Goal: Information Seeking & Learning: Check status

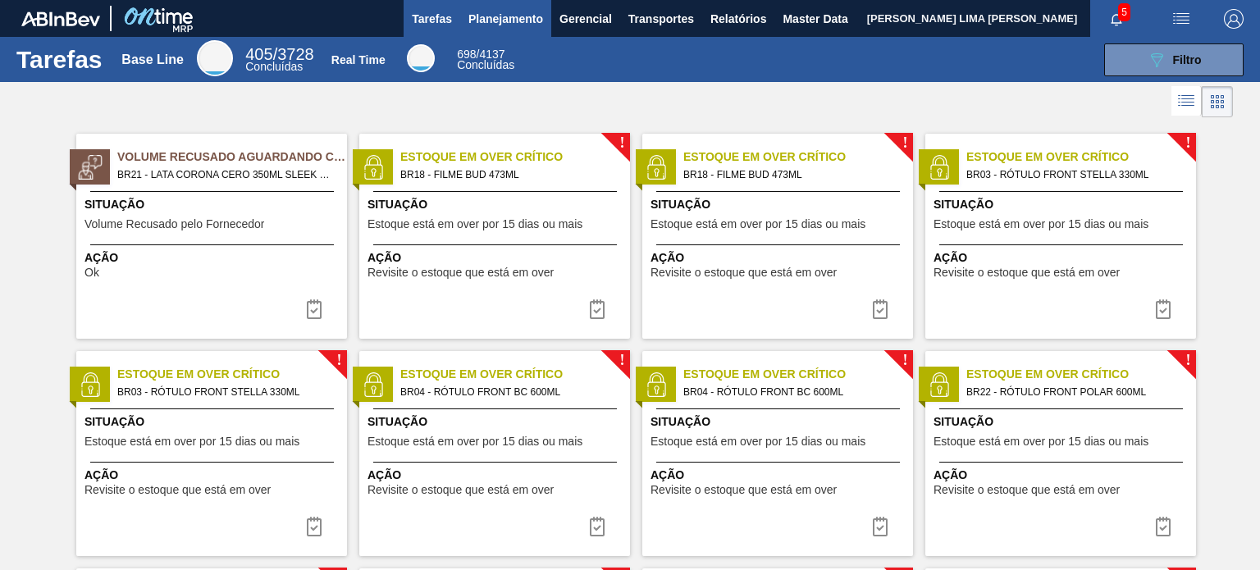
click at [489, 27] on span "Planejamento" at bounding box center [505, 19] width 75 height 20
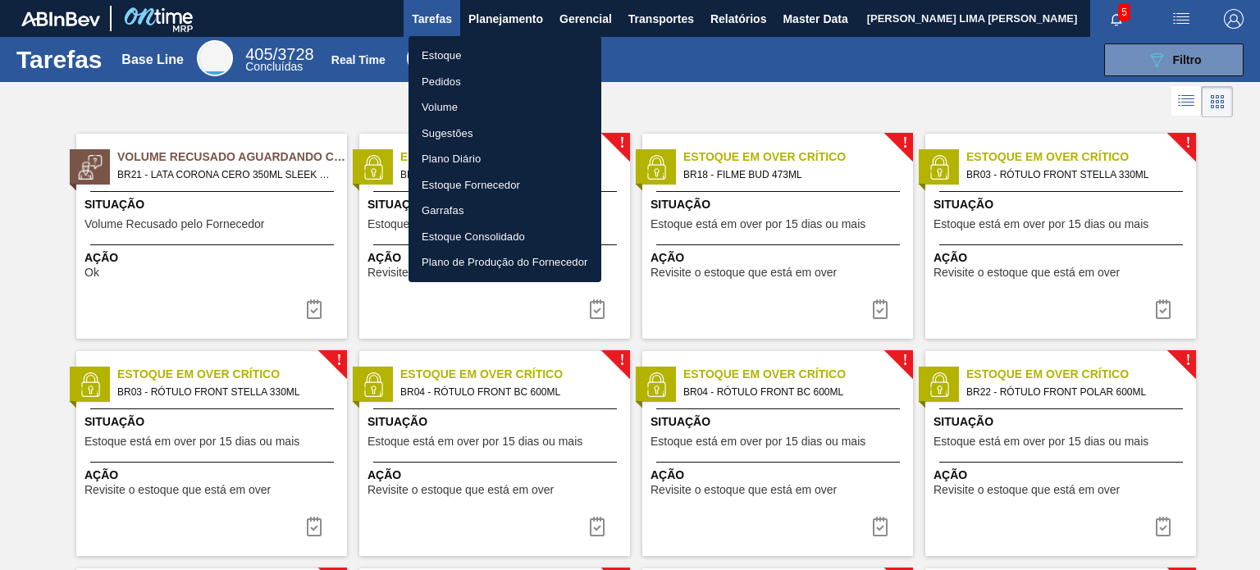
drag, startPoint x: 478, startPoint y: 51, endPoint x: 492, endPoint y: 58, distance: 15.8
click at [478, 52] on li "Estoque" at bounding box center [505, 56] width 193 height 26
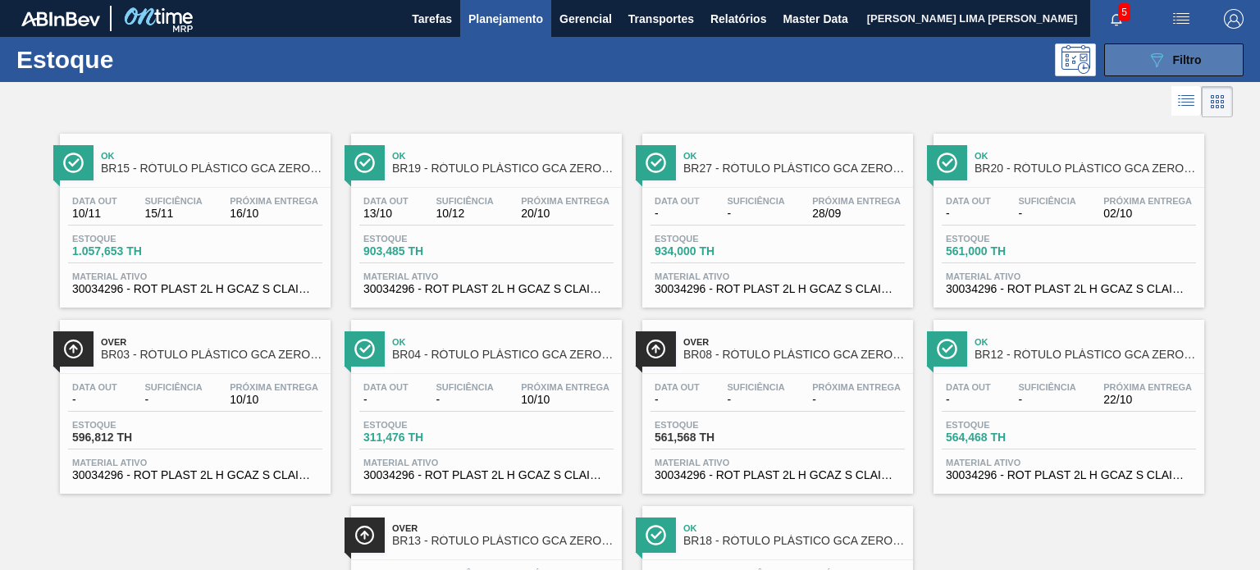
click at [1132, 57] on button "089F7B8B-B2A5-4AFE-B5C0-19BA573D28AC Filtro" at bounding box center [1173, 59] width 139 height 33
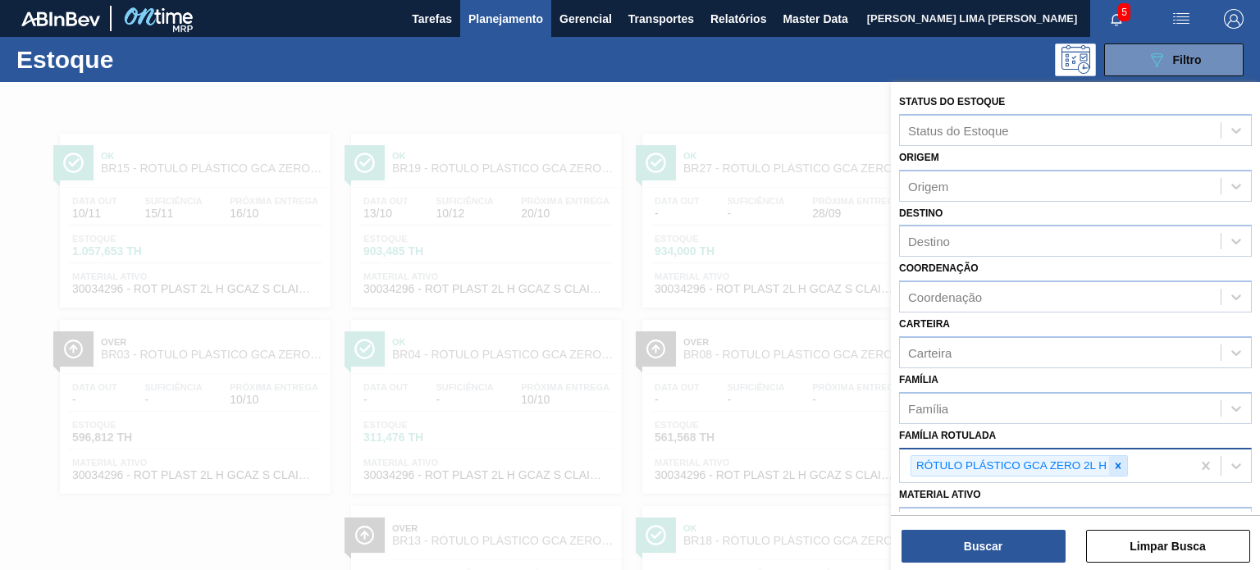
click at [1126, 461] on div at bounding box center [1118, 466] width 18 height 21
paste Rotulada "RÓTULO FRONT GUARANÁ 300ML"
type Rotulada "RÓTULO FRONT GUARANÁ 300ML"
drag, startPoint x: 1134, startPoint y: 464, endPoint x: 1120, endPoint y: 465, distance: 14.0
click at [1129, 464] on div "RÓTULO PLÁSTICO GCA ZERO 2L H" at bounding box center [1045, 467] width 291 height 34
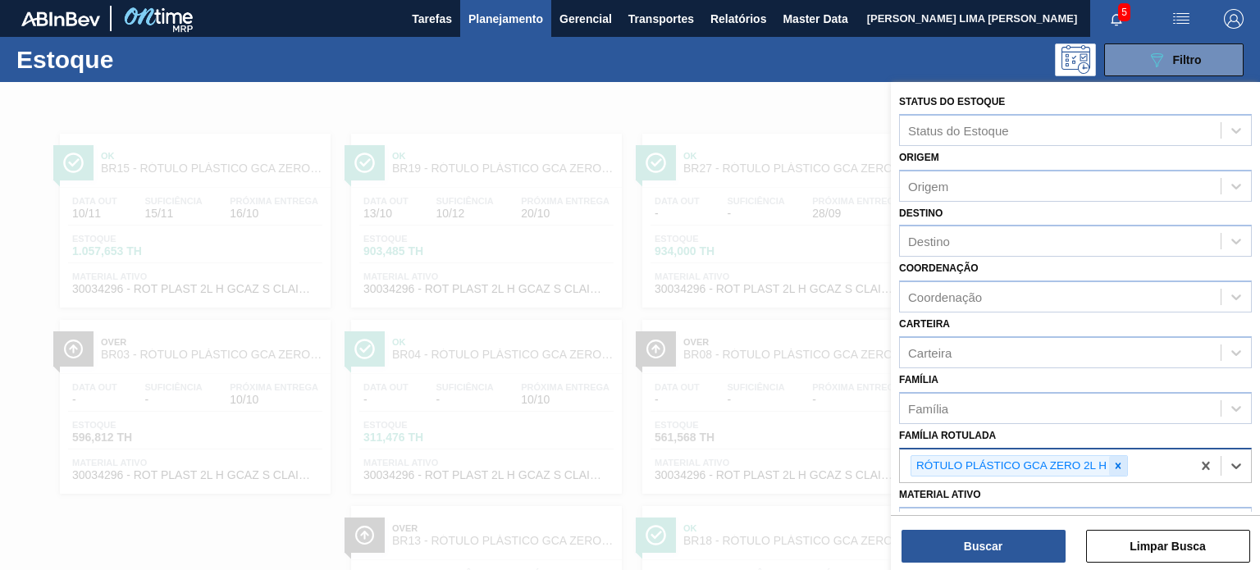
click at [1120, 465] on icon at bounding box center [1118, 465] width 11 height 11
paste Rotulada "RÓTULO FRONT GUARANÁ 300ML"
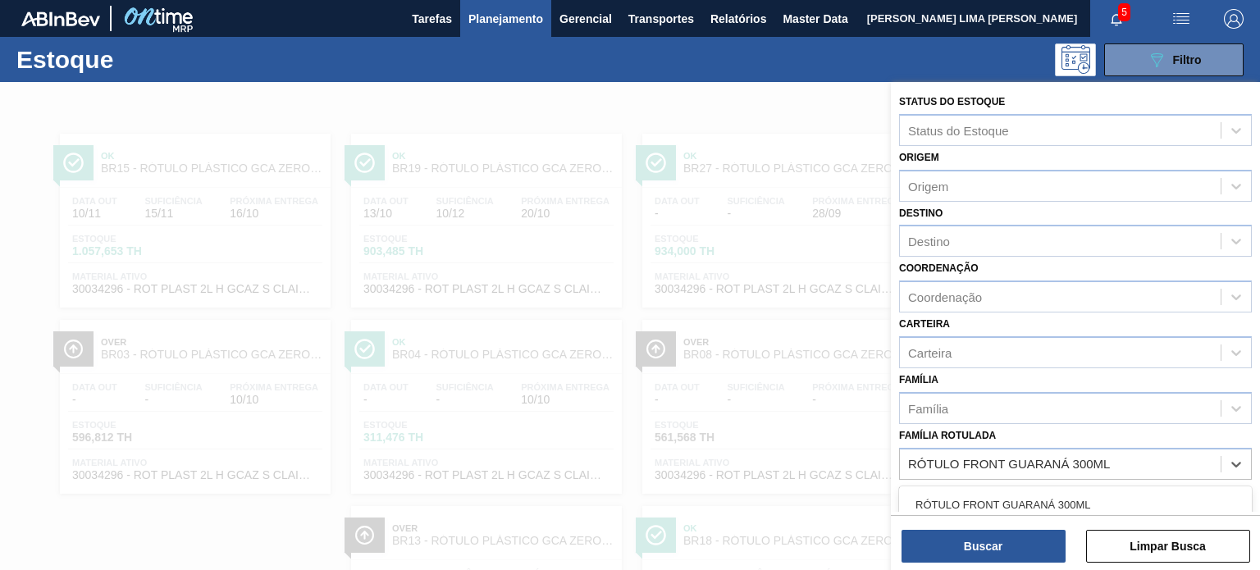
type Rotulada "RÓTULO FRONT GUARANÁ 300ML"
click at [1085, 480] on div "Material ativo Material ativo" at bounding box center [1075, 508] width 353 height 56
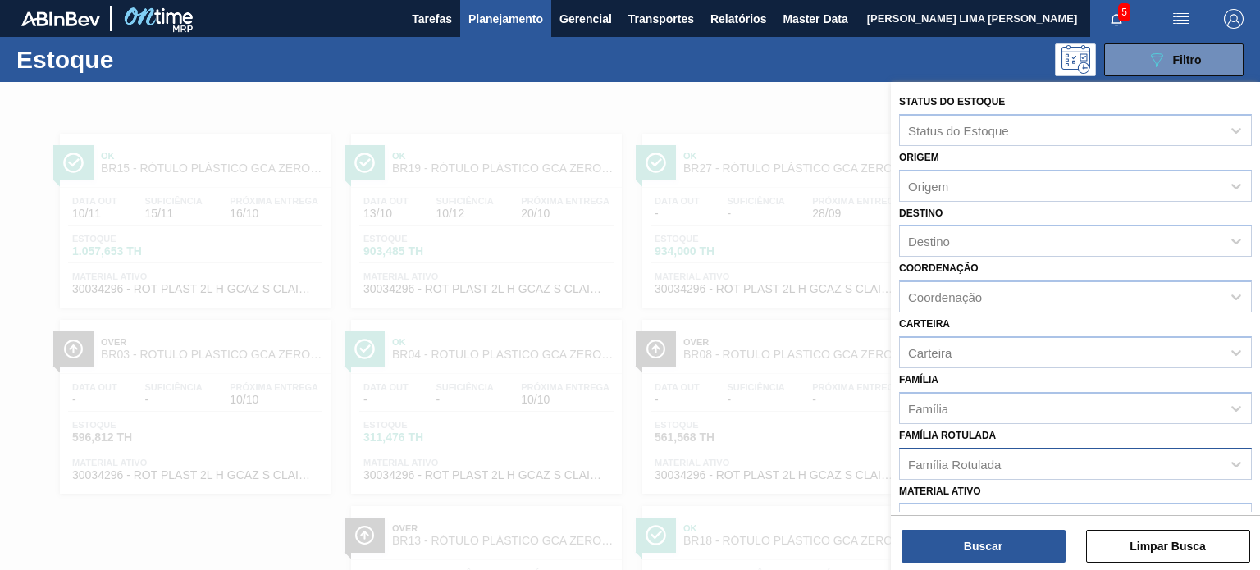
click at [1073, 452] on div "Família Rotulada" at bounding box center [1060, 464] width 321 height 24
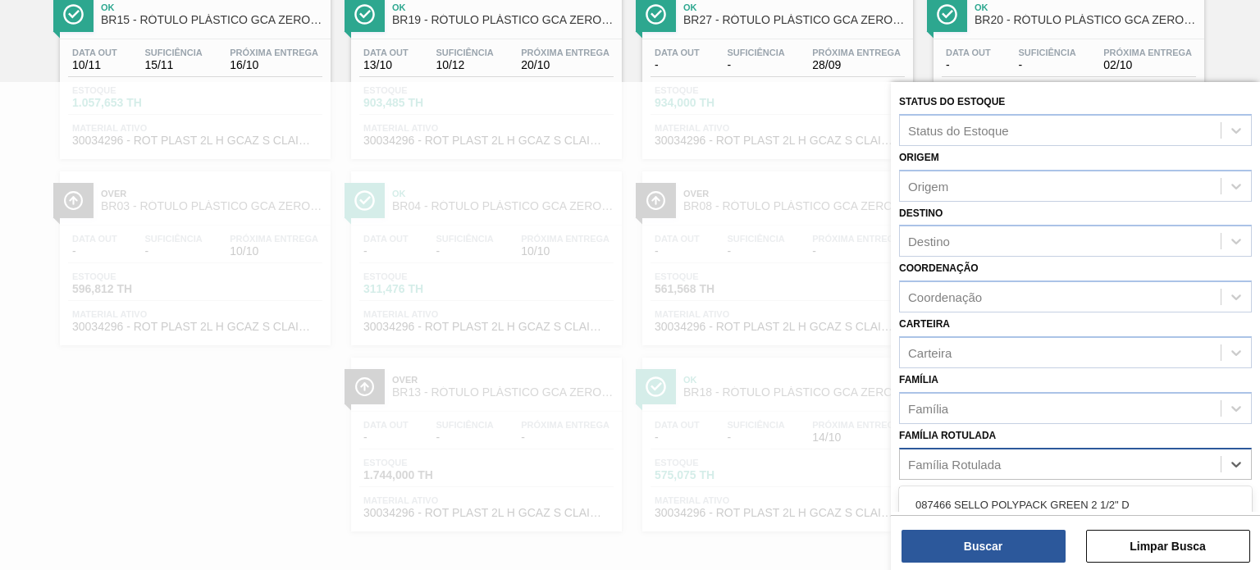
paste Rotulada "RÓTULO FRONT GUARANÁ 300ML"
type Rotulada "RÓTULO FRONT GUARANÁ 300ML"
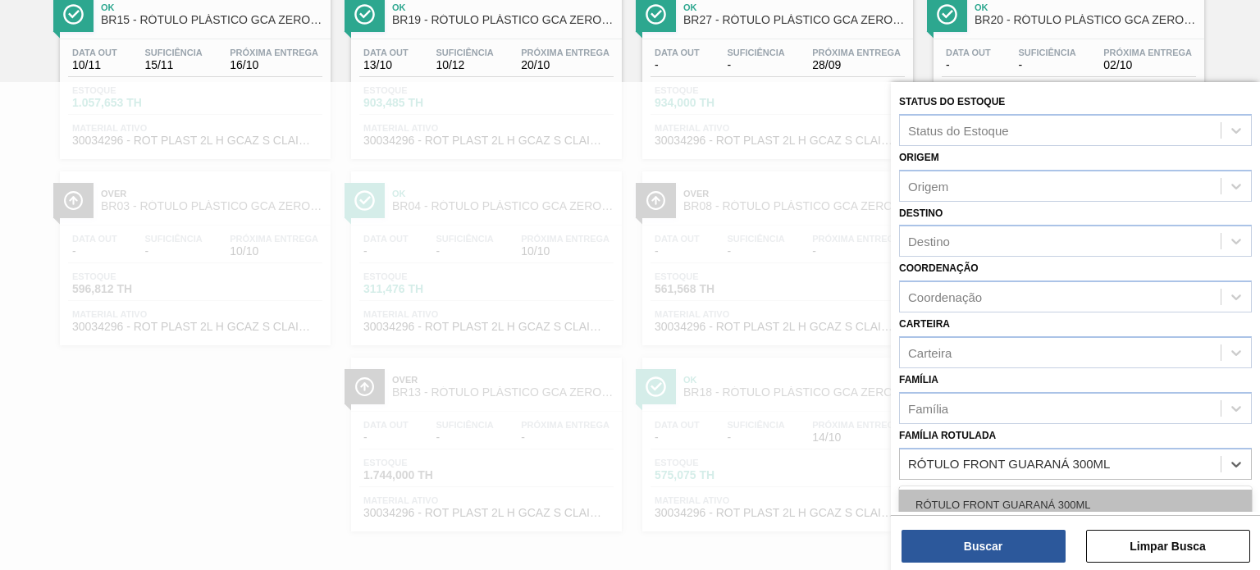
click at [1061, 509] on div "RÓTULO FRONT GUARANÁ 300ML" at bounding box center [1075, 505] width 353 height 30
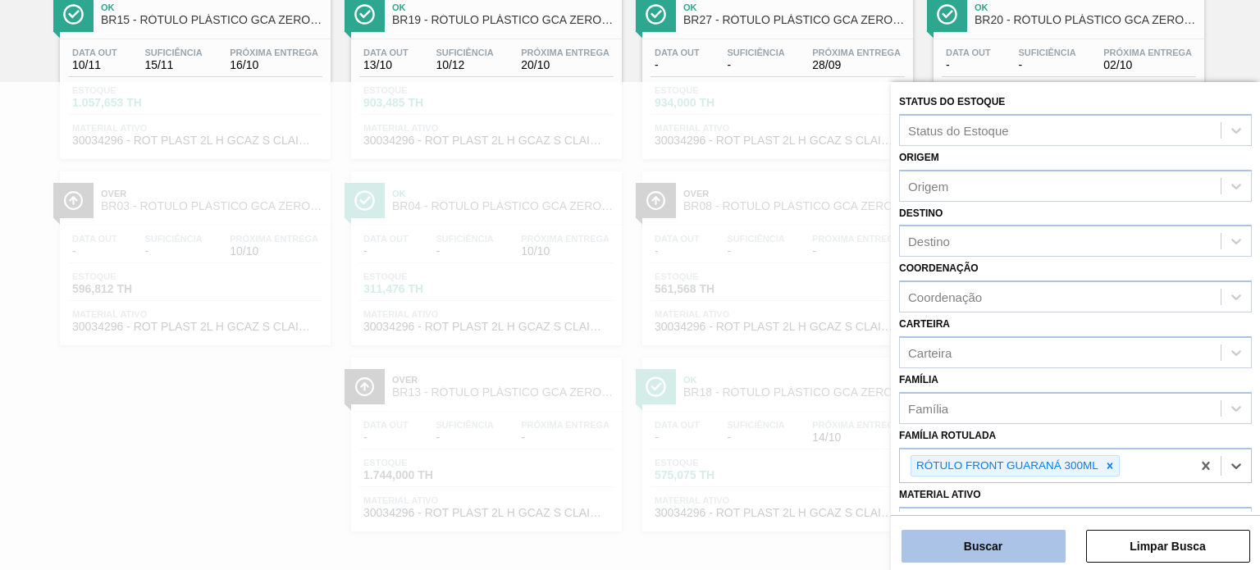
click at [1042, 551] on button "Buscar" at bounding box center [984, 546] width 164 height 33
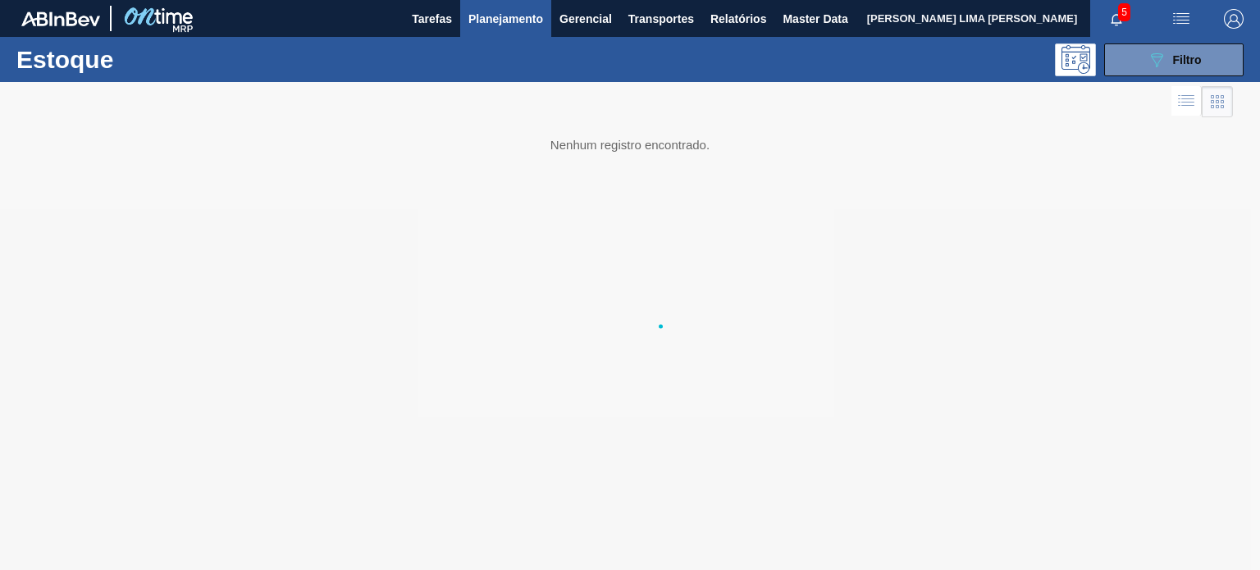
scroll to position [0, 0]
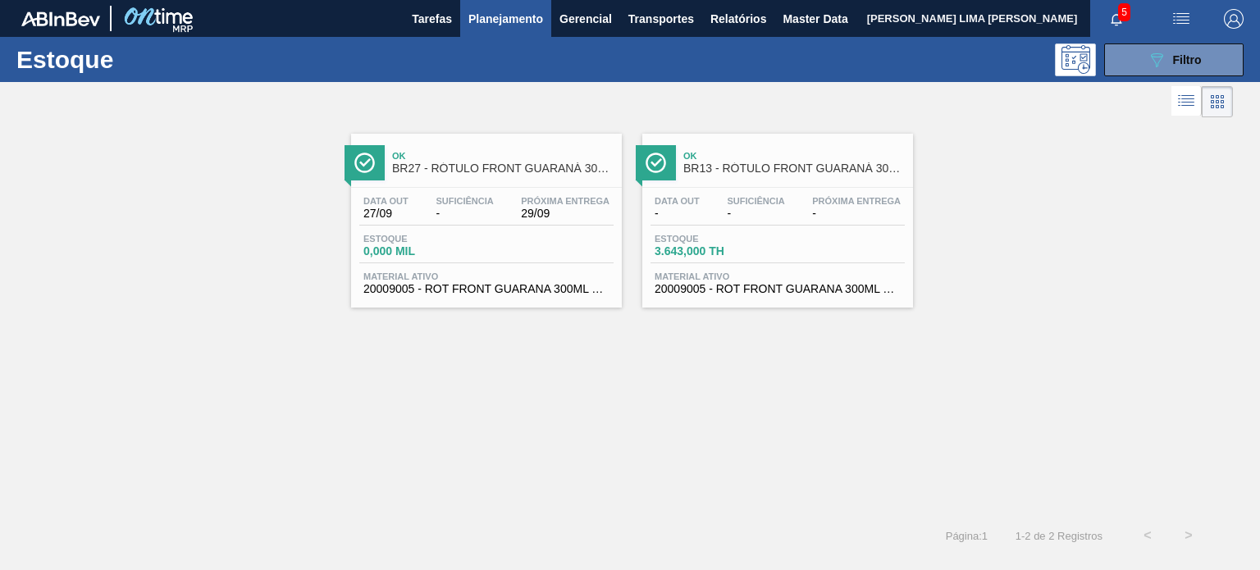
click at [664, 239] on span "Estoque" at bounding box center [712, 239] width 115 height 10
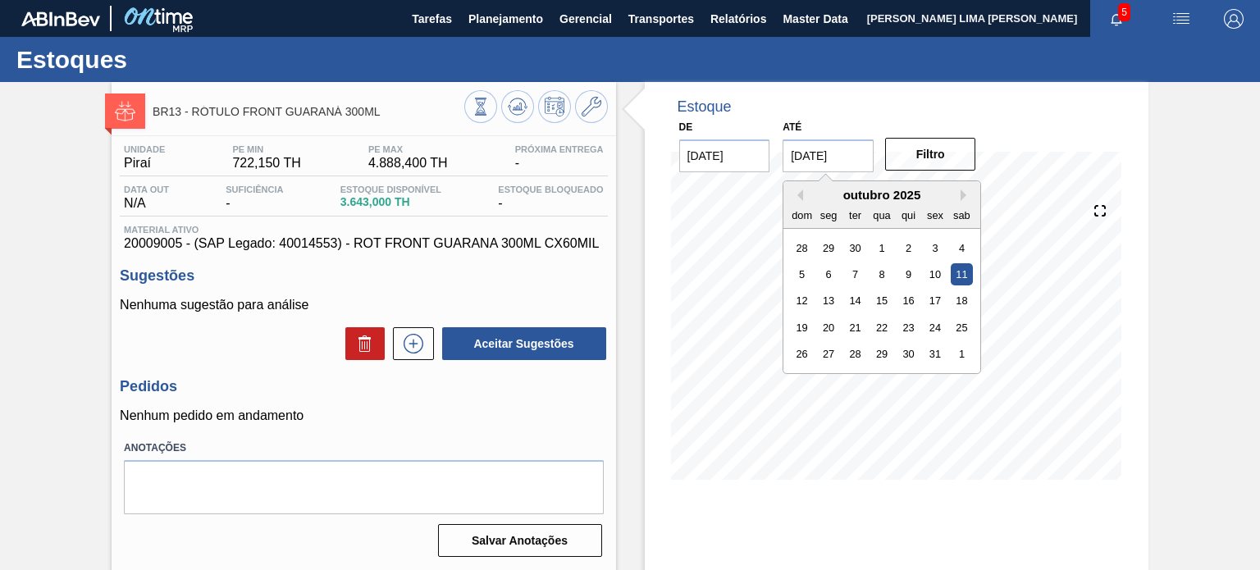
click at [829, 162] on input "[DATE]" at bounding box center [828, 155] width 91 height 33
click at [961, 193] on button "Next Month" at bounding box center [966, 195] width 11 height 11
drag, startPoint x: 966, startPoint y: 339, endPoint x: 953, endPoint y: 360, distance: 24.6
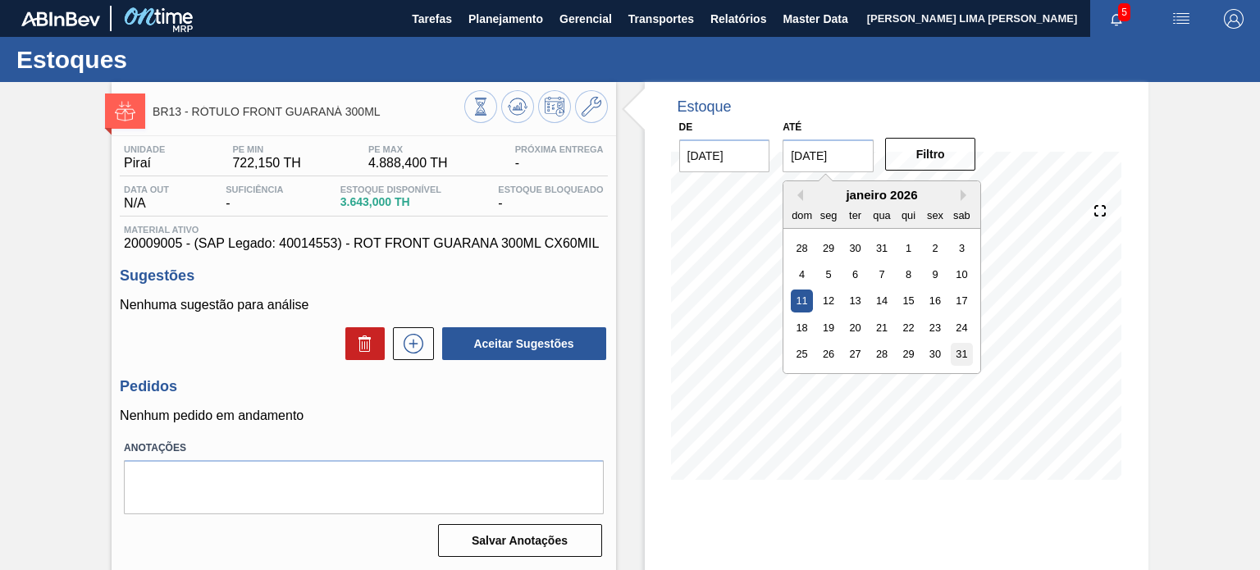
click at [980, 366] on div "Previous Month Next Month janeiro 2026 dom seg ter qua qui sex sab 28 29 30 31 …" at bounding box center [882, 277] width 199 height 194
click at [959, 350] on div "31" at bounding box center [962, 354] width 22 height 22
type input "[DATE]"
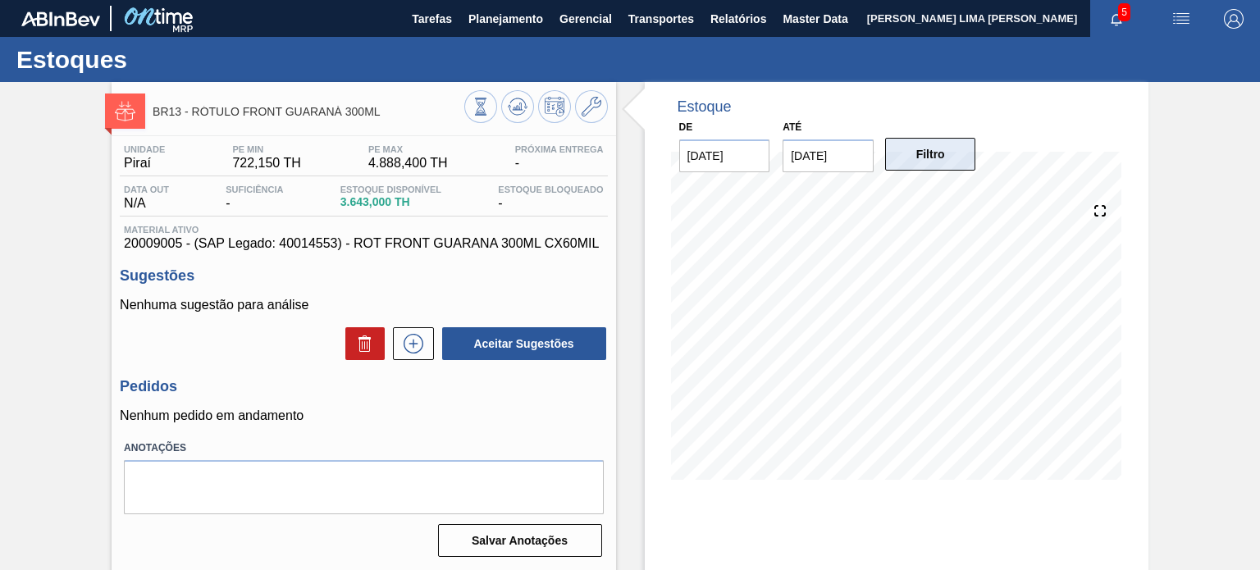
click at [938, 153] on button "Filtro" at bounding box center [930, 154] width 91 height 33
click at [519, 111] on icon at bounding box center [518, 107] width 20 height 20
click at [523, 19] on span "Planejamento" at bounding box center [505, 19] width 75 height 20
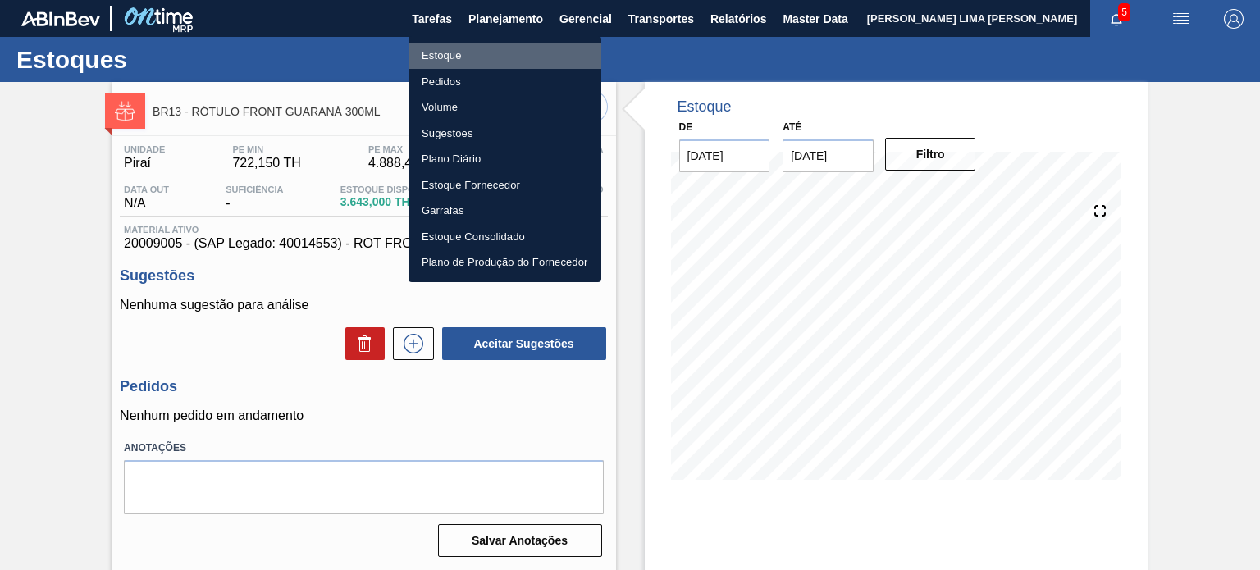
click at [471, 53] on li "Estoque" at bounding box center [505, 56] width 193 height 26
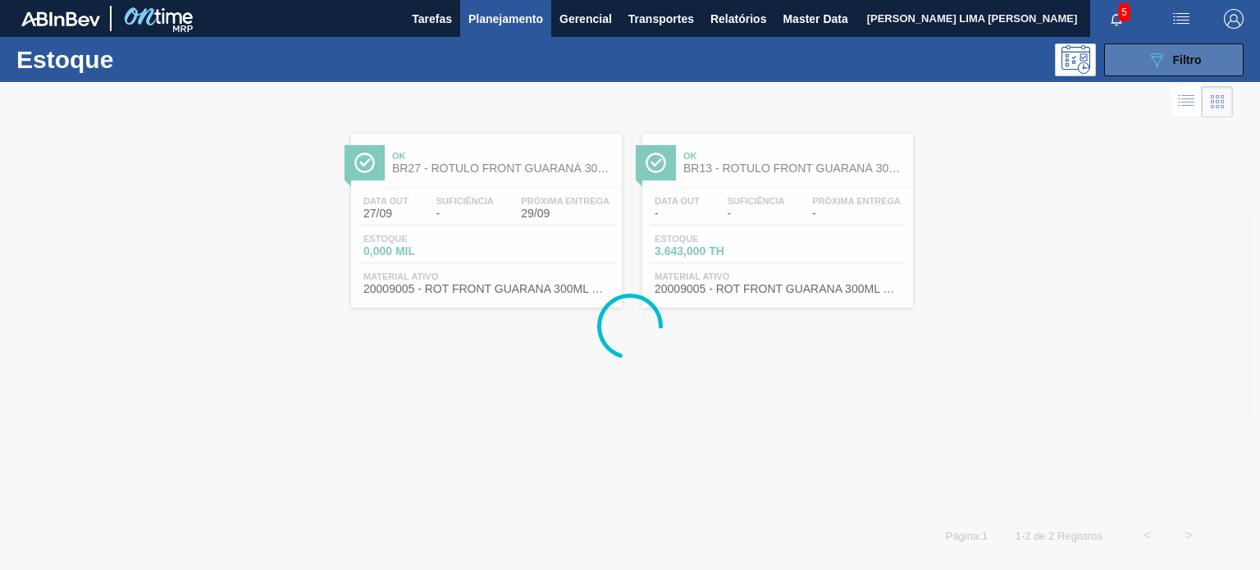
click at [1239, 63] on button "089F7B8B-B2A5-4AFE-B5C0-19BA573D28AC Filtro" at bounding box center [1173, 59] width 139 height 33
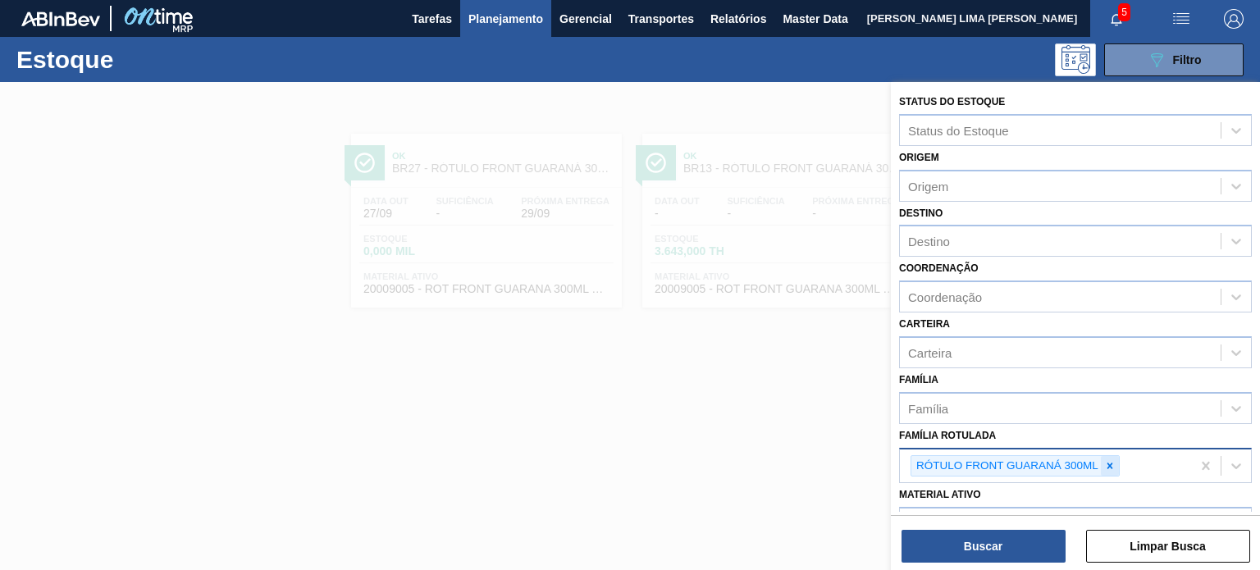
click at [1106, 460] on icon at bounding box center [1109, 465] width 11 height 11
click at [1113, 456] on div at bounding box center [1110, 466] width 18 height 21
click at [1113, 461] on div "Família Rotulada" at bounding box center [1060, 464] width 321 height 24
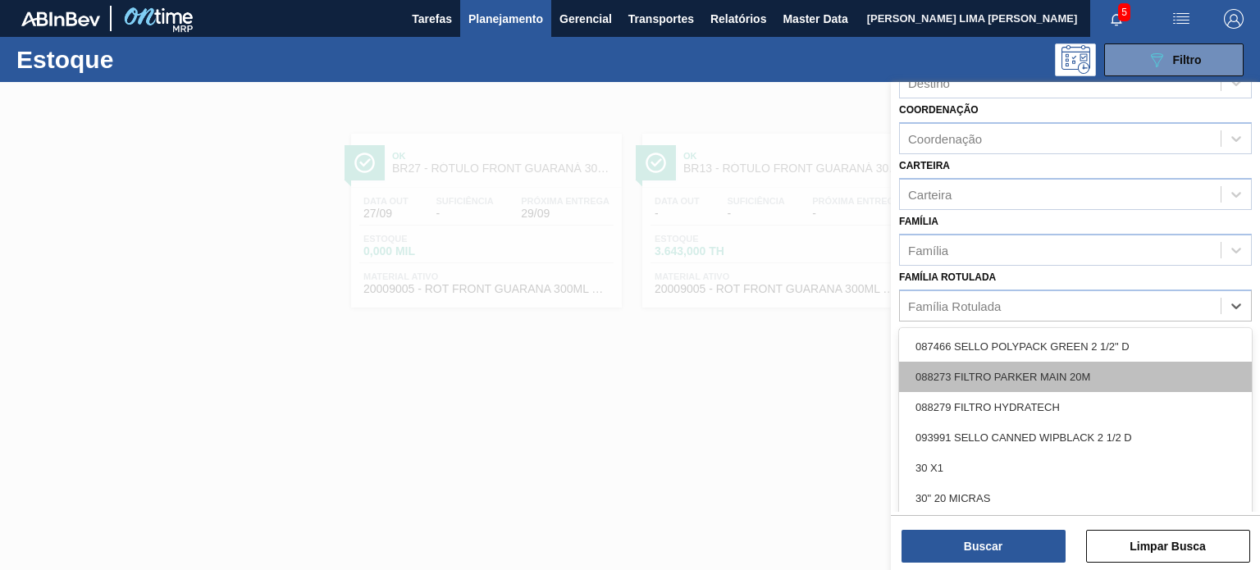
scroll to position [164, 0]
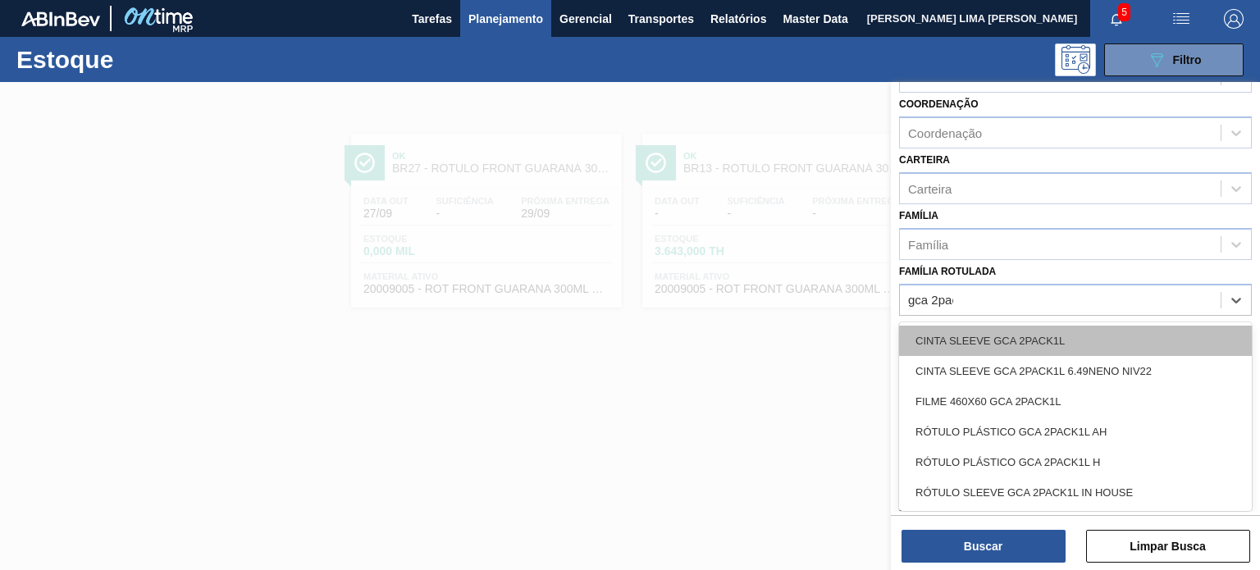
type Rotulada "gca 2pack"
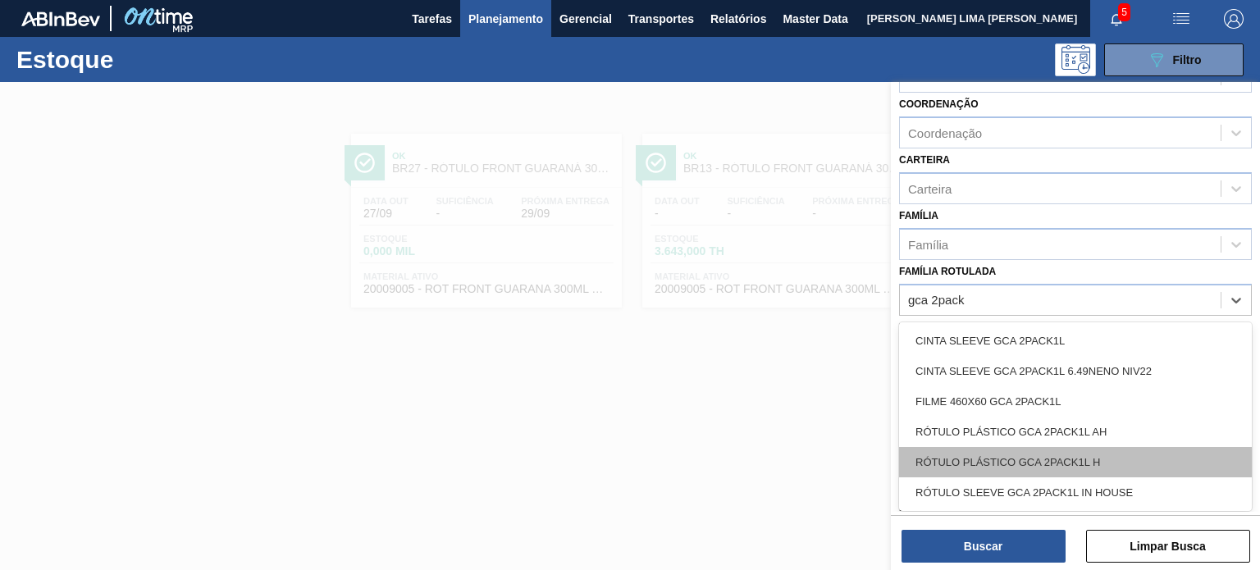
click at [1128, 459] on div "RÓTULO PLÁSTICO GCA 2PACK1L H" at bounding box center [1075, 462] width 353 height 30
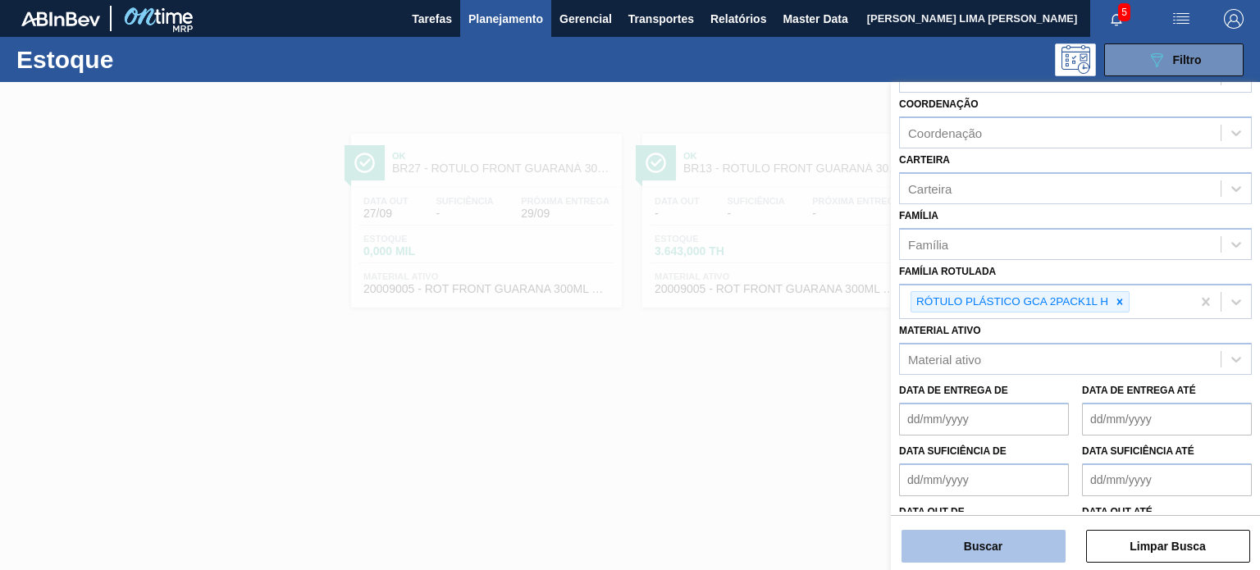
click at [1047, 538] on button "Buscar" at bounding box center [984, 546] width 164 height 33
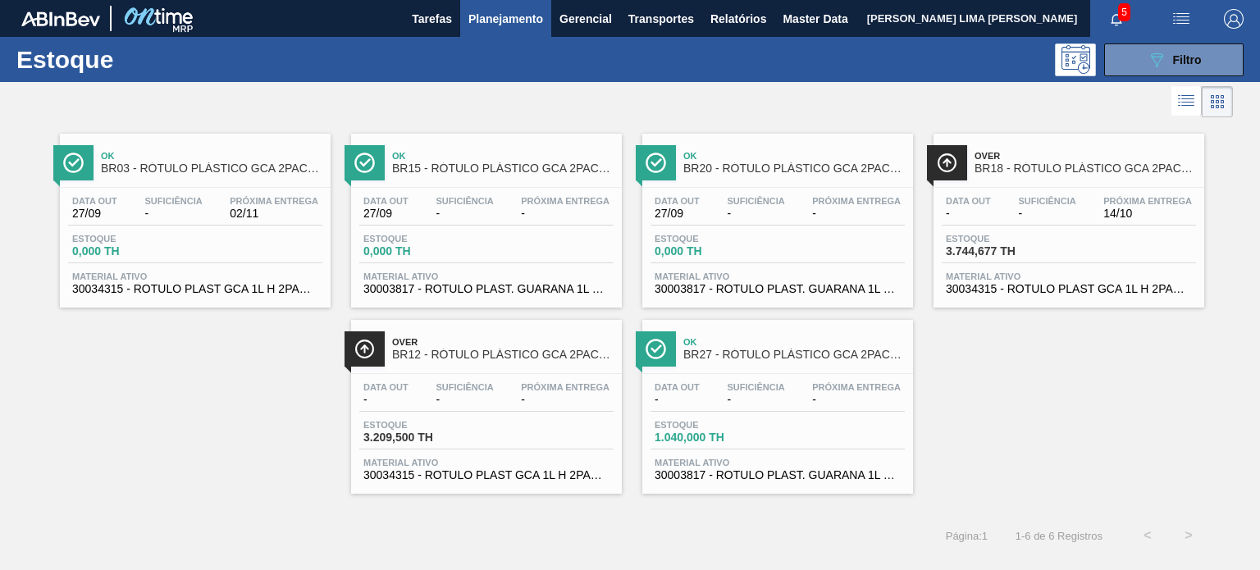
click at [491, 242] on div "Estoque 0,000 TH" at bounding box center [486, 249] width 254 height 30
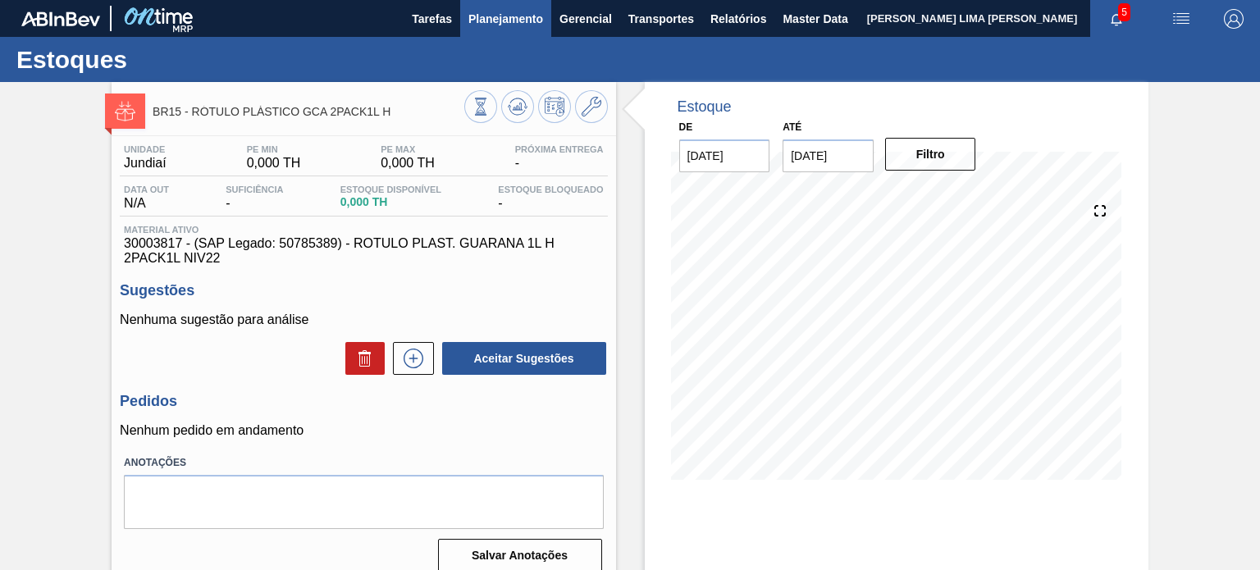
click at [496, 29] on button "Planejamento" at bounding box center [505, 18] width 91 height 37
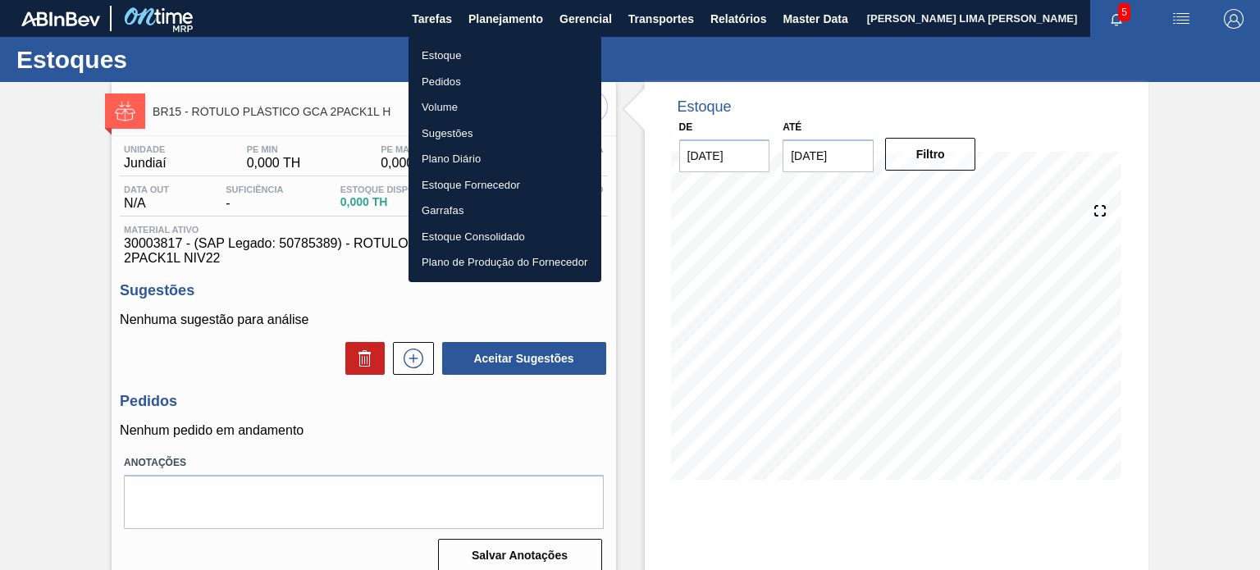
click at [481, 55] on li "Estoque" at bounding box center [505, 56] width 193 height 26
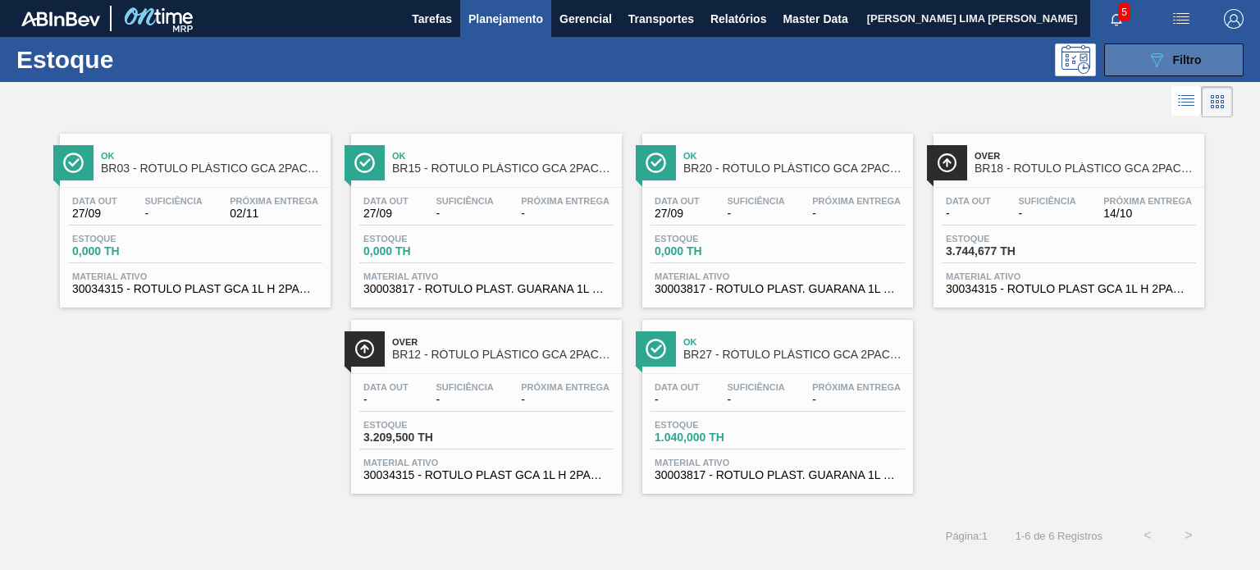
click at [1152, 64] on icon "089F7B8B-B2A5-4AFE-B5C0-19BA573D28AC" at bounding box center [1157, 60] width 20 height 20
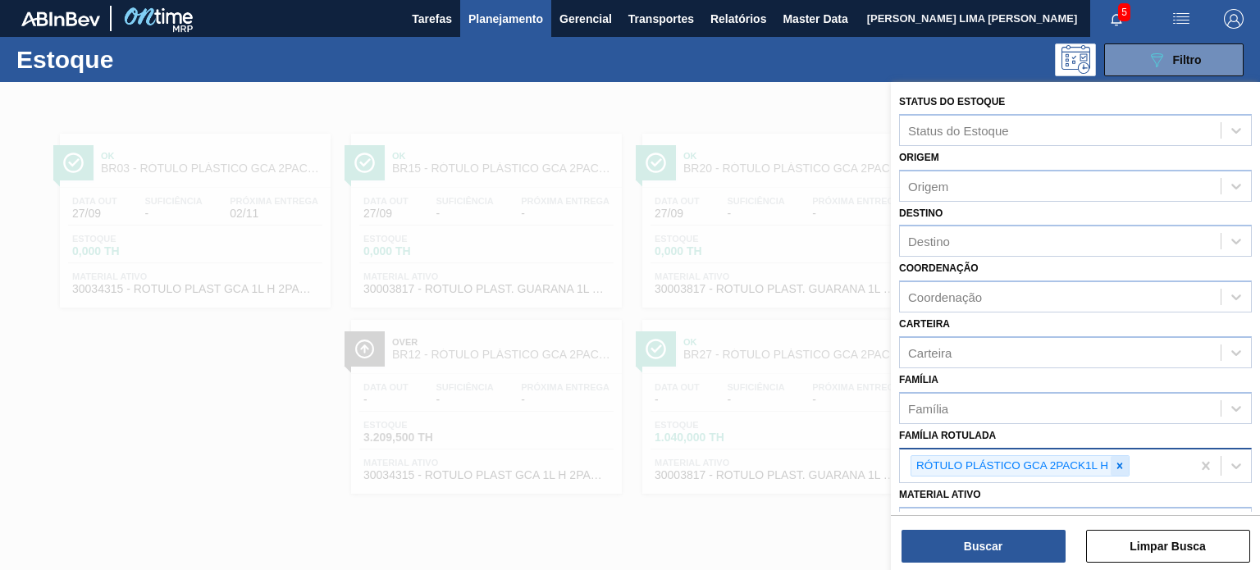
click at [1122, 468] on div at bounding box center [1120, 466] width 18 height 21
click at [1123, 468] on div at bounding box center [1120, 466] width 18 height 21
type Rotulada "gca 2pack"
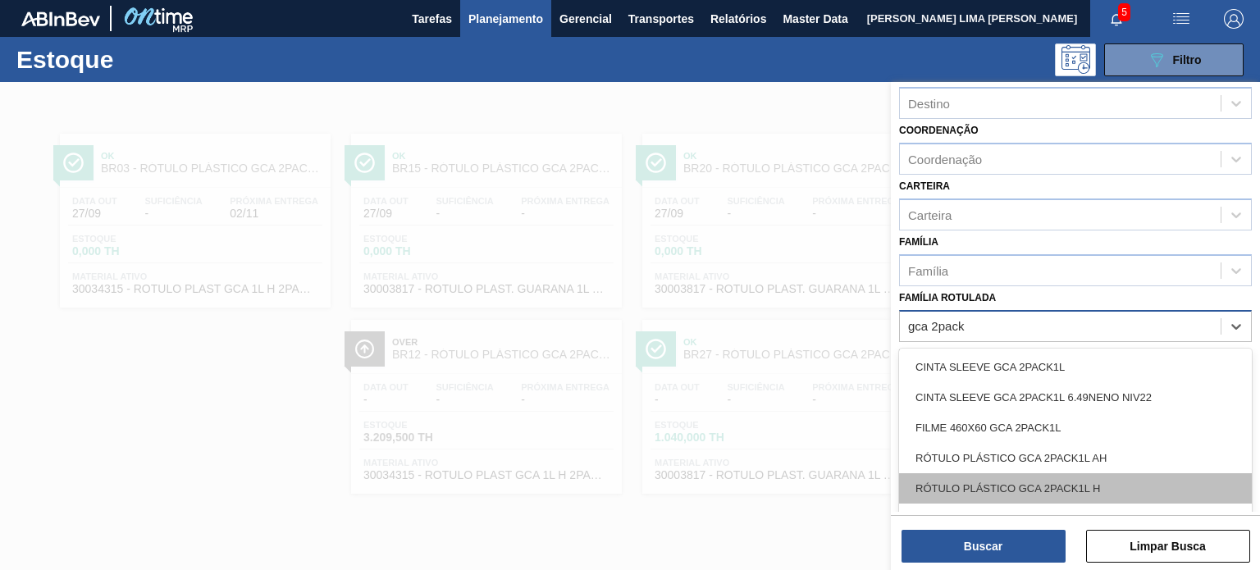
scroll to position [164, 0]
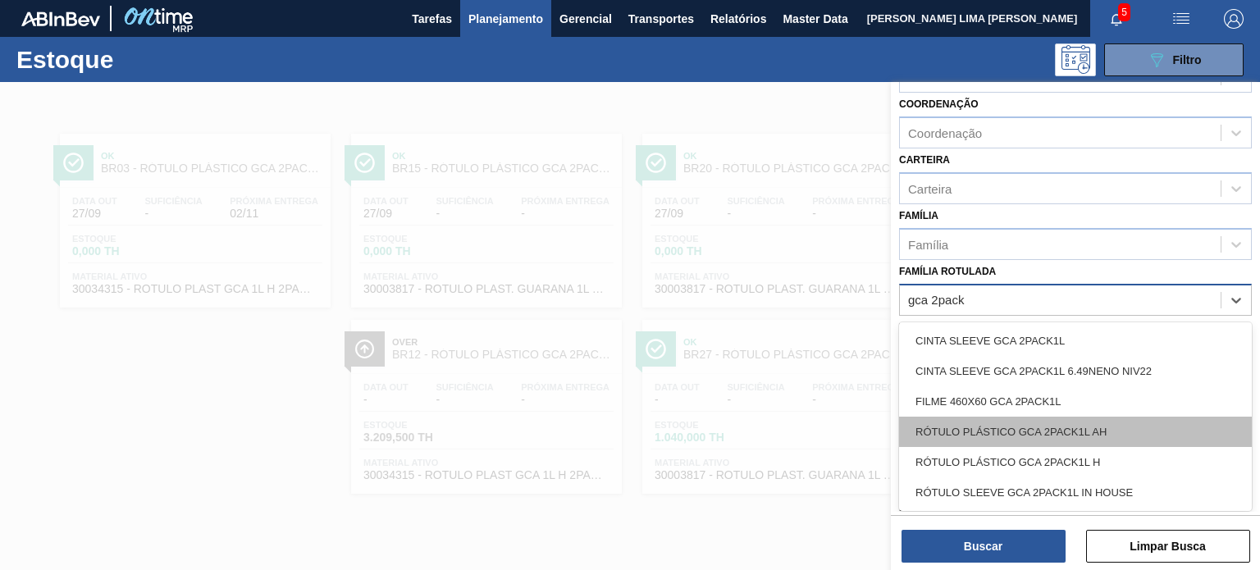
click at [1119, 436] on div "RÓTULO PLÁSTICO GCA 2PACK1L AH" at bounding box center [1075, 432] width 353 height 30
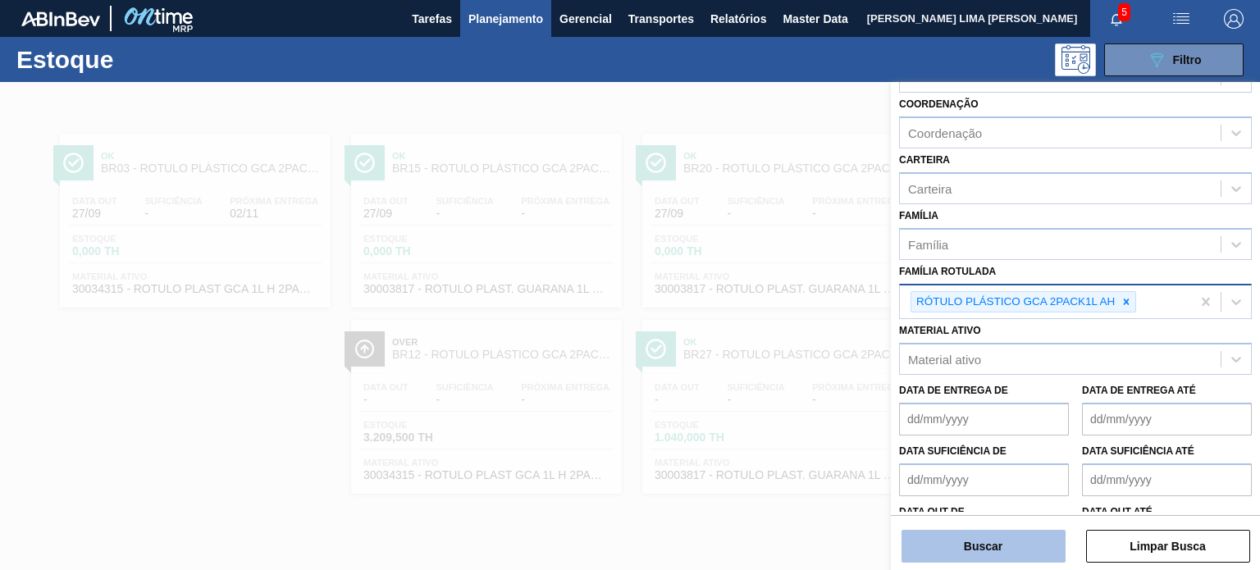
click at [1014, 544] on button "Buscar" at bounding box center [984, 546] width 164 height 33
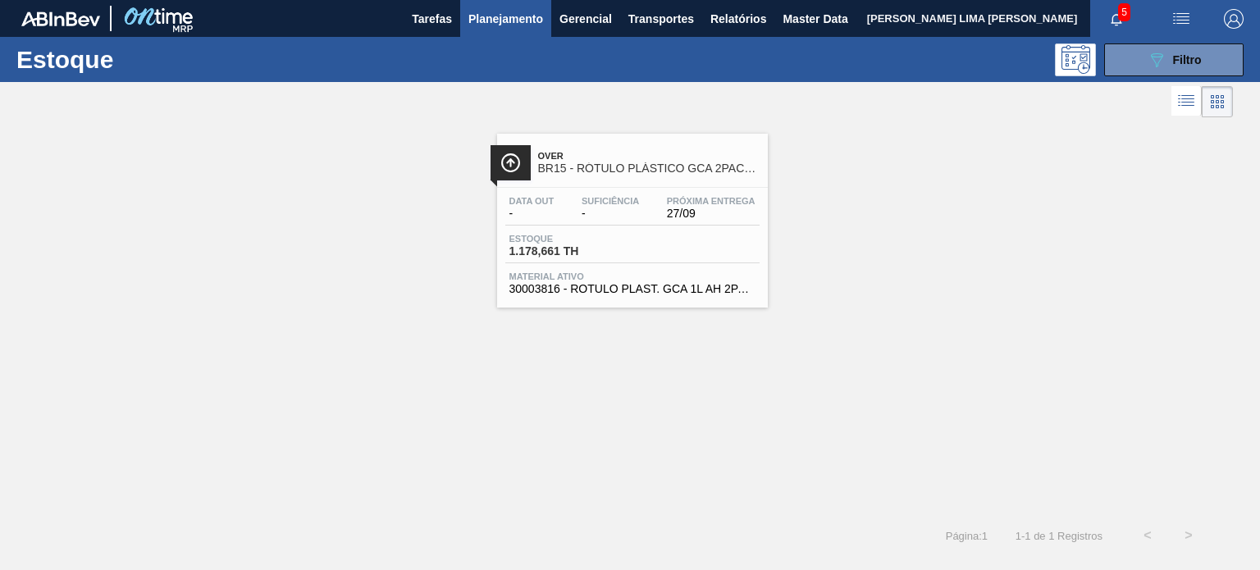
click at [653, 227] on div "Data out - Suficiência - Próxima Entrega 27/09 Estoque 1.178,661 TH Material at…" at bounding box center [632, 244] width 271 height 112
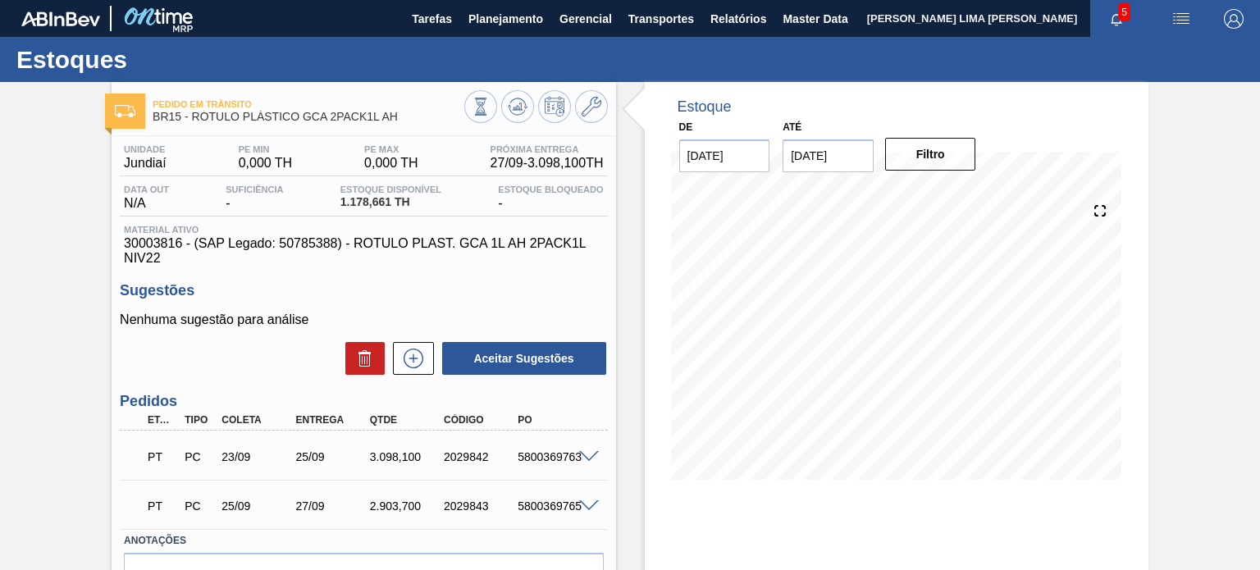
click at [579, 453] on span at bounding box center [589, 457] width 20 height 12
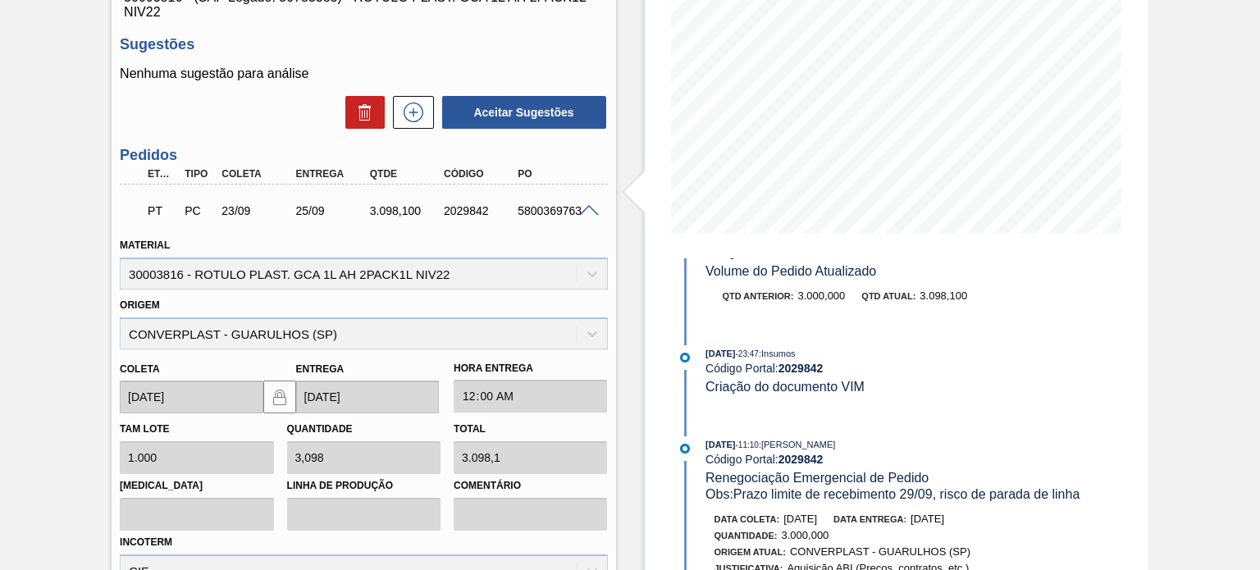
scroll to position [82, 0]
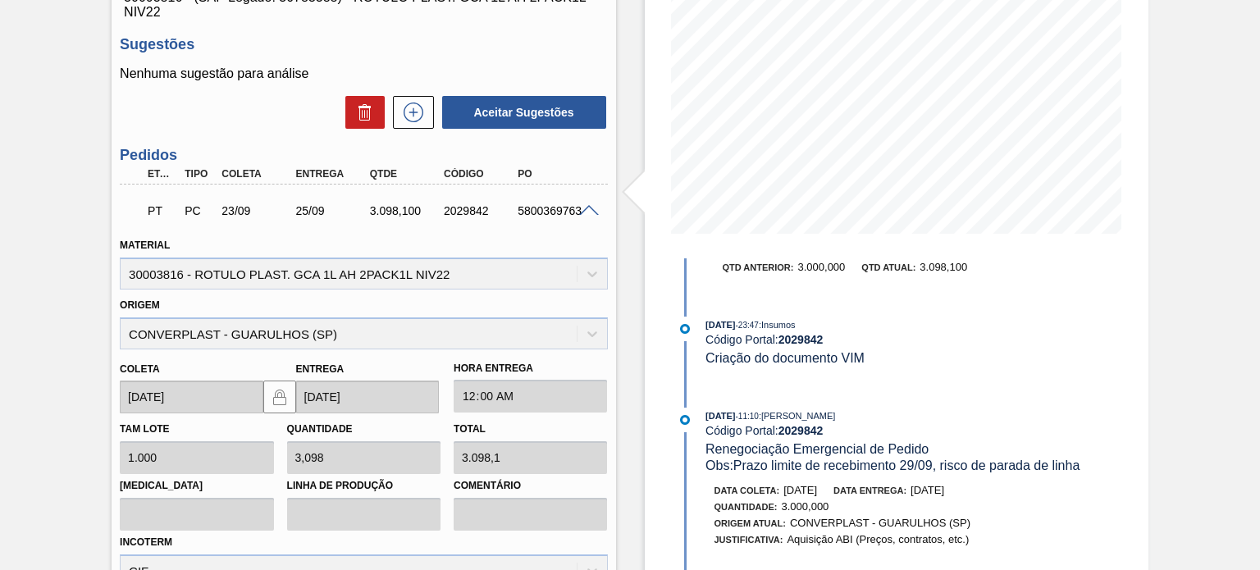
click at [585, 214] on span at bounding box center [589, 211] width 20 height 12
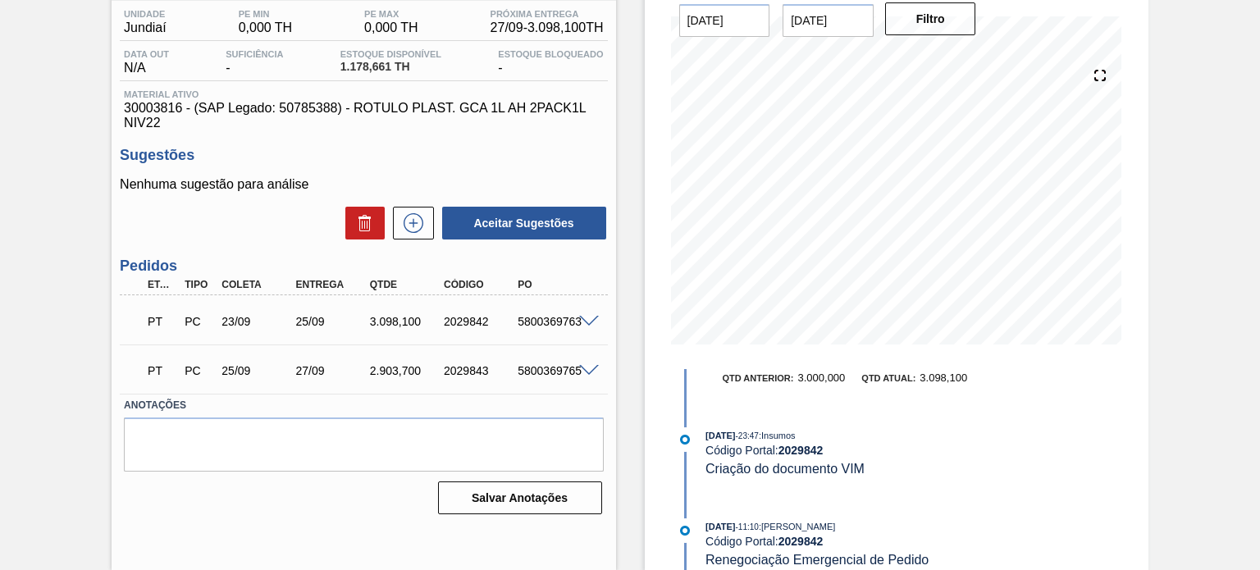
scroll to position [135, 0]
click at [587, 368] on span at bounding box center [589, 372] width 20 height 12
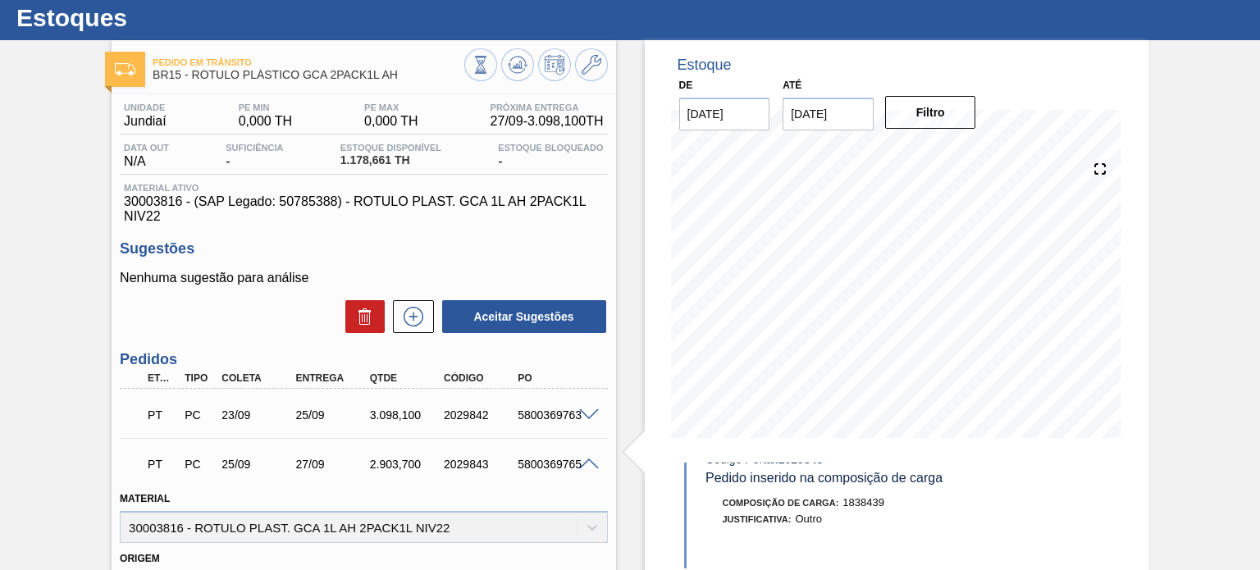
scroll to position [0, 0]
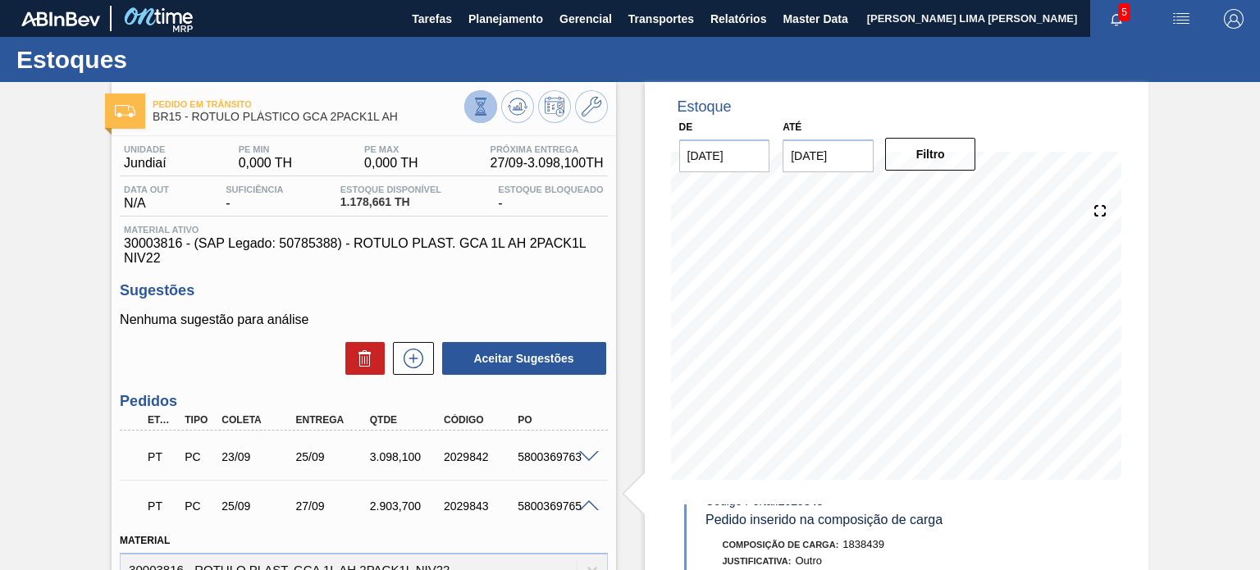
click at [486, 103] on icon at bounding box center [481, 107] width 18 height 18
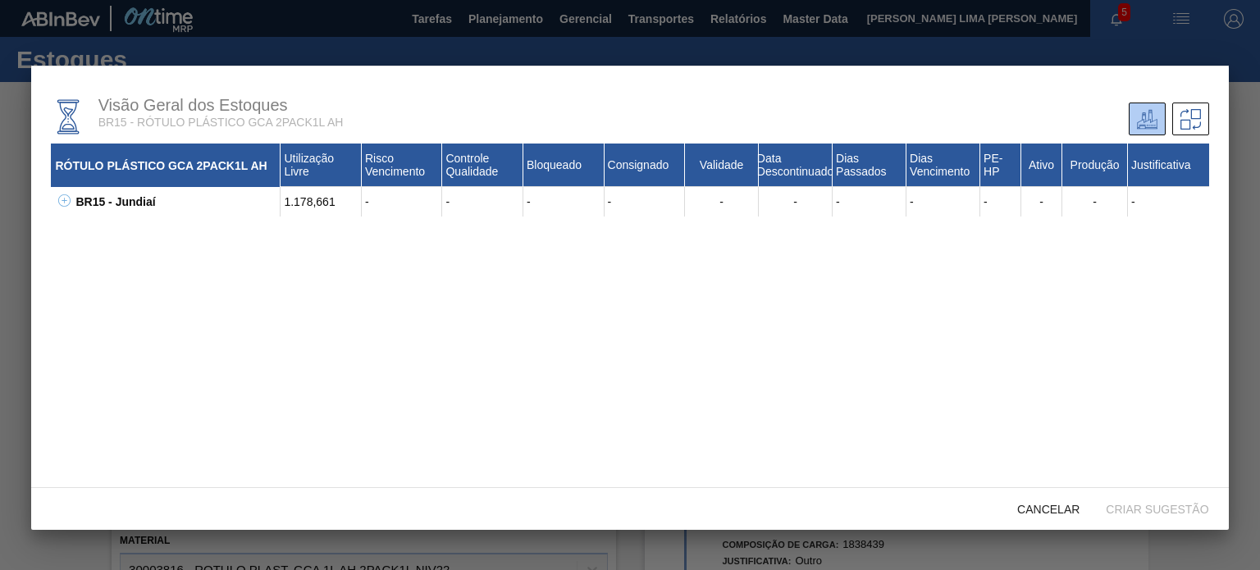
click at [62, 199] on icon at bounding box center [64, 200] width 12 height 12
click at [0, 204] on div at bounding box center [630, 285] width 1260 height 570
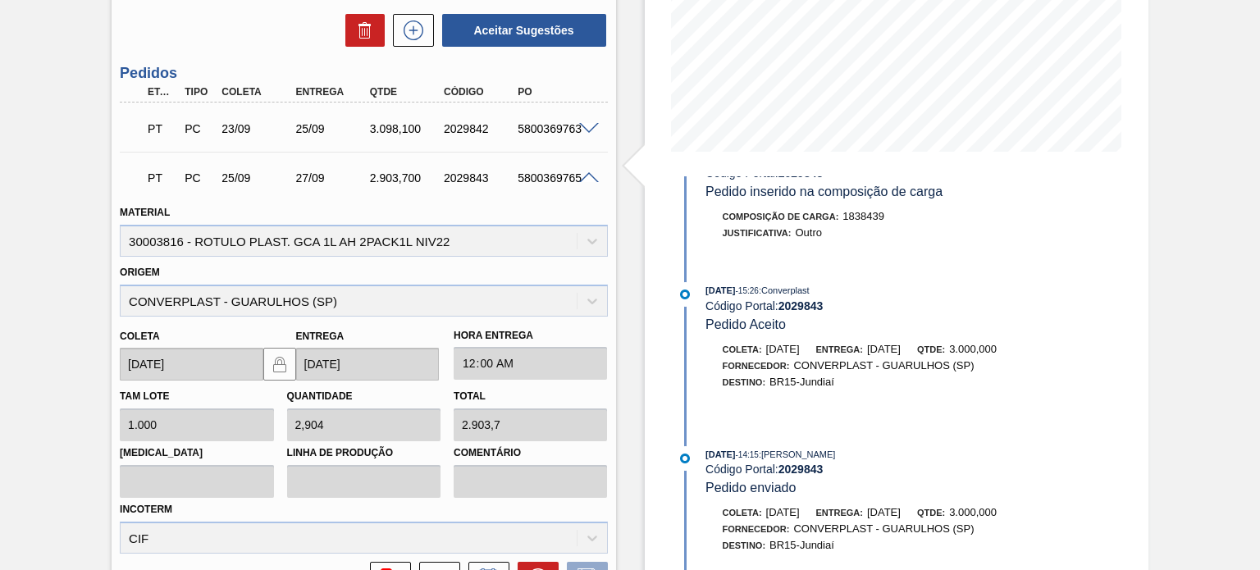
click at [583, 176] on span at bounding box center [589, 178] width 20 height 12
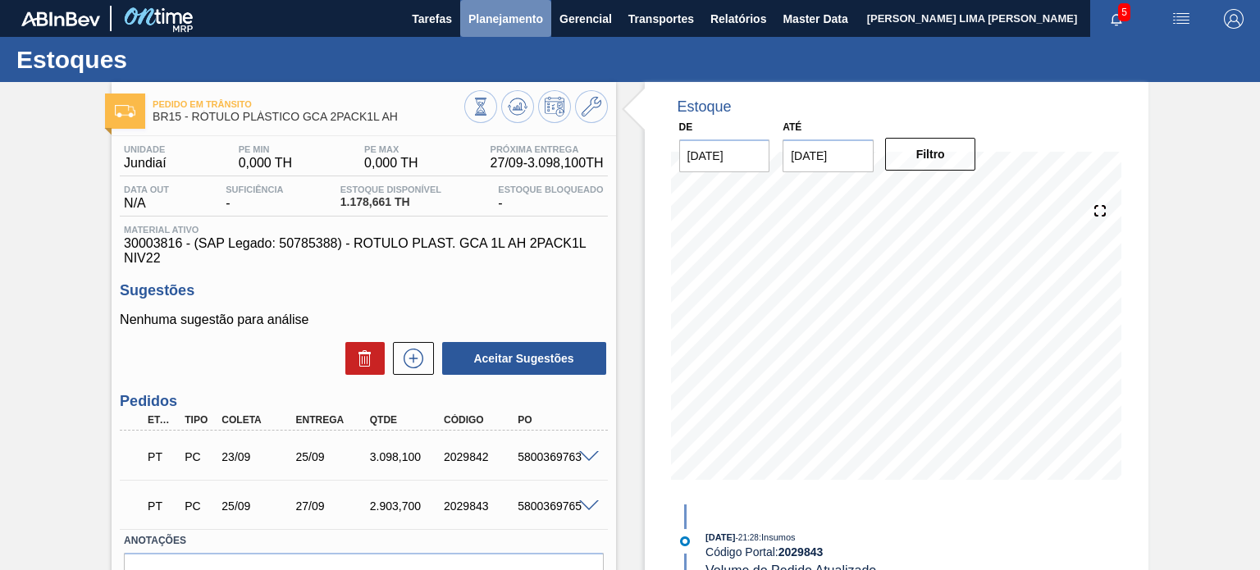
click at [509, 16] on span "Planejamento" at bounding box center [505, 19] width 75 height 20
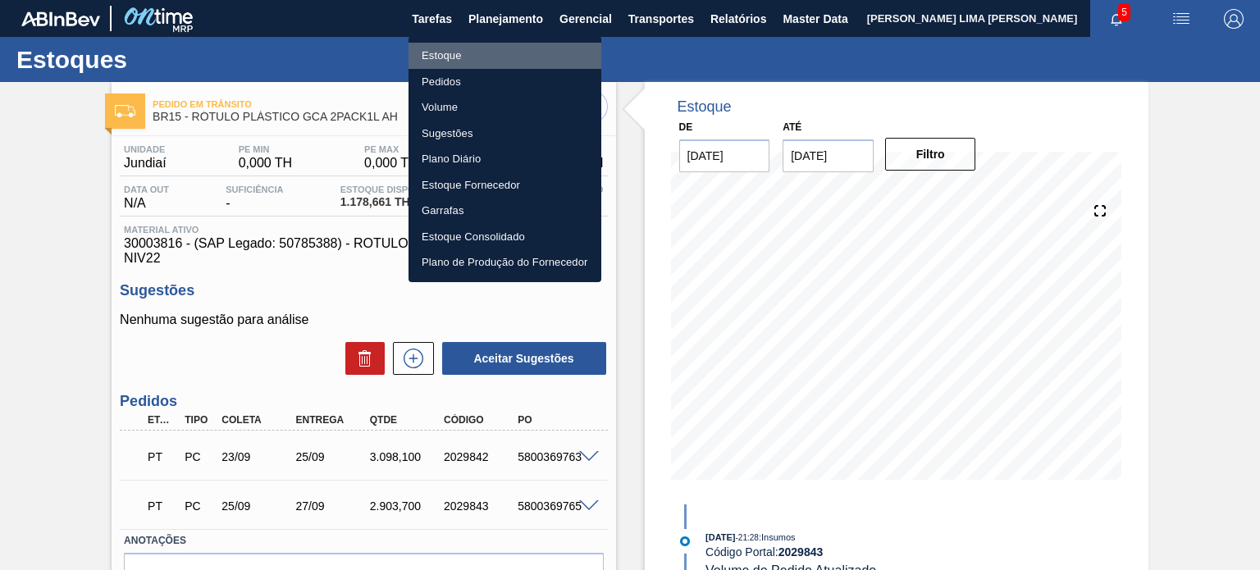
drag, startPoint x: 480, startPoint y: 48, endPoint x: 473, endPoint y: 44, distance: 8.4
click at [480, 48] on li "Estoque" at bounding box center [505, 56] width 193 height 26
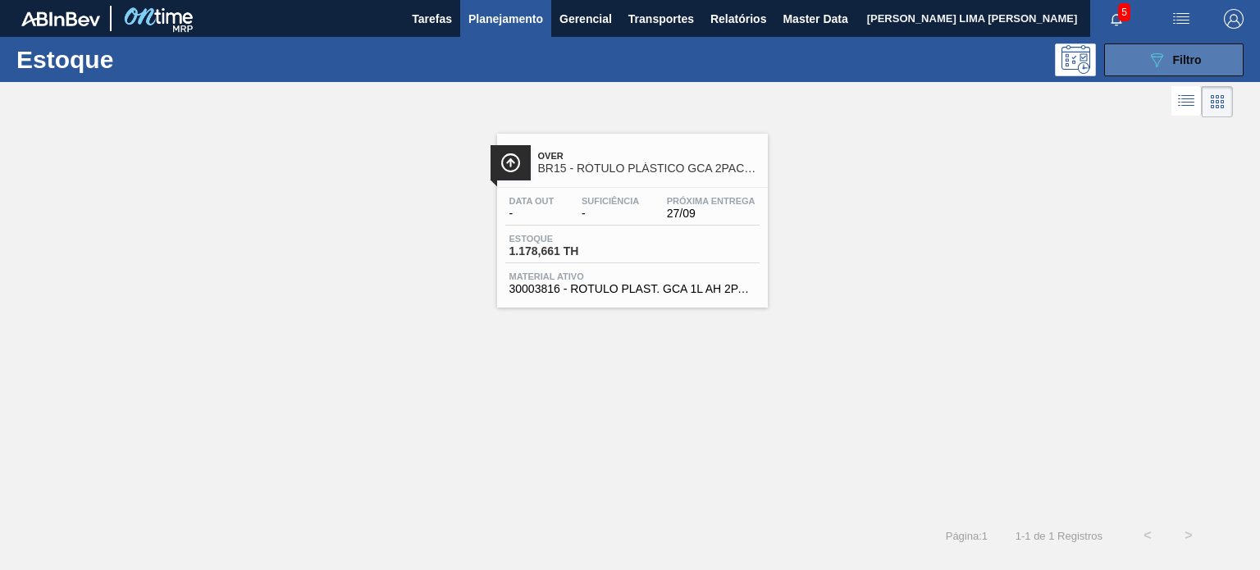
click at [1119, 48] on button "089F7B8B-B2A5-4AFE-B5C0-19BA573D28AC Filtro" at bounding box center [1173, 59] width 139 height 33
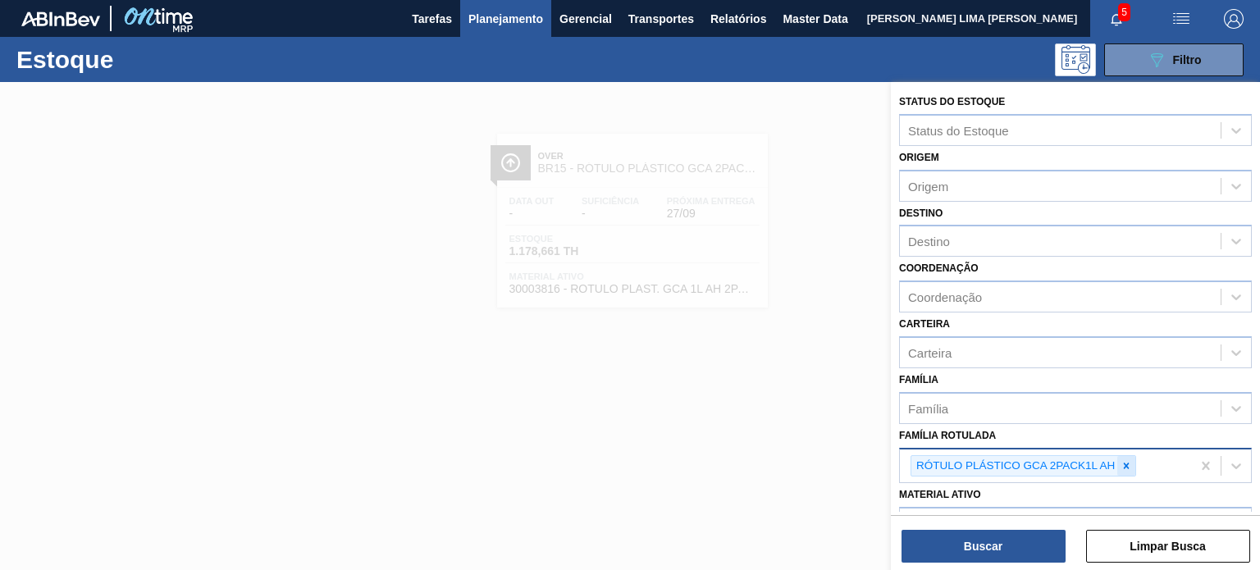
click at [1131, 467] on icon at bounding box center [1126, 465] width 11 height 11
paste Rotulada "RÓTULO BACK BUD ZERO 330ML"
type Rotulada "RÓTULO BACK BUD ZERO 330ML"
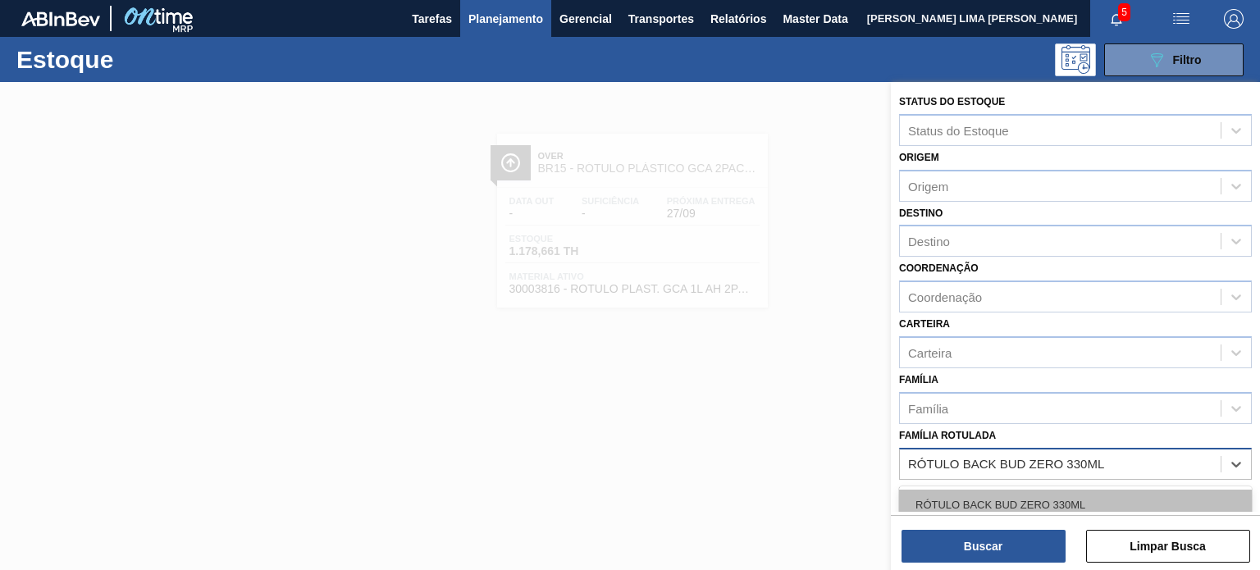
click at [1078, 501] on div "RÓTULO BACK BUD ZERO 330ML" at bounding box center [1075, 505] width 353 height 30
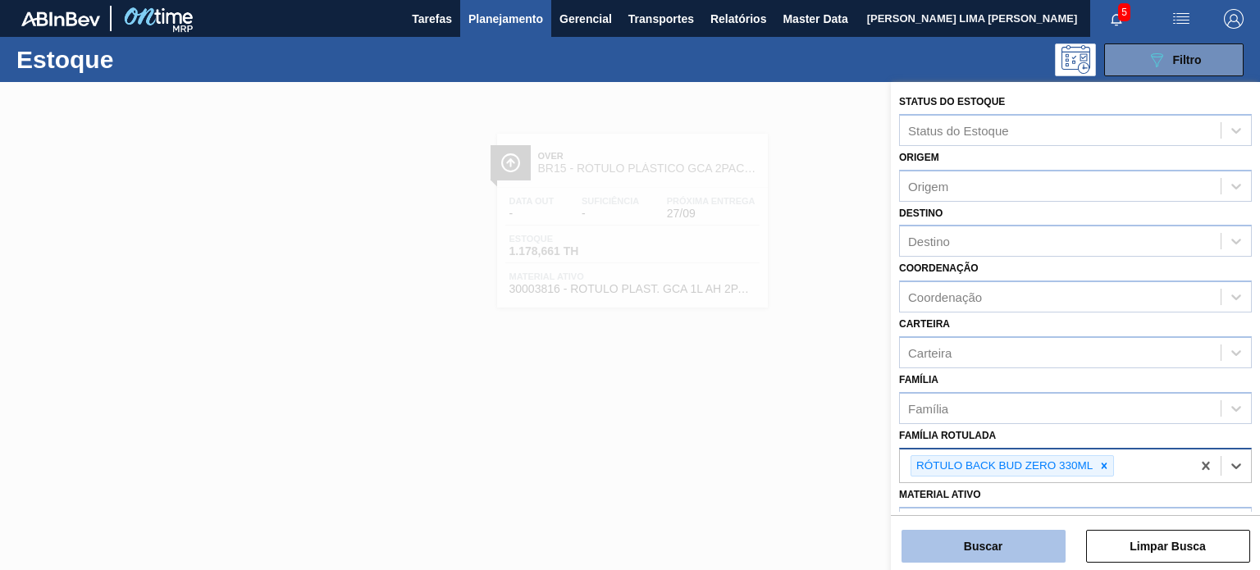
click at [1032, 537] on button "Buscar" at bounding box center [984, 546] width 164 height 33
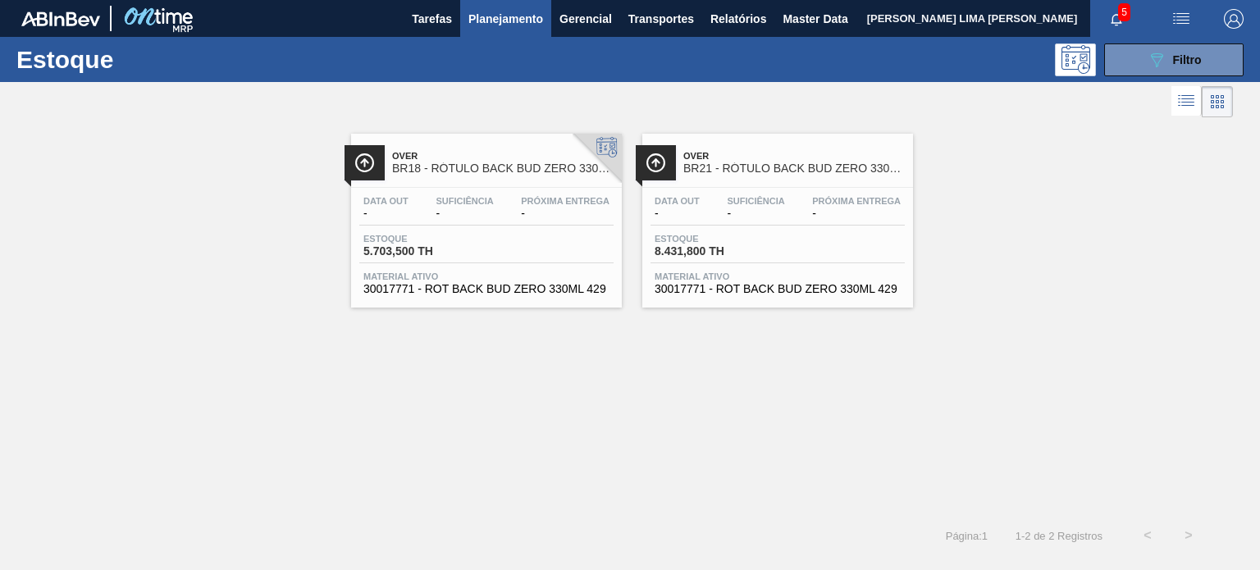
click at [699, 209] on div "Data out -" at bounding box center [677, 208] width 53 height 24
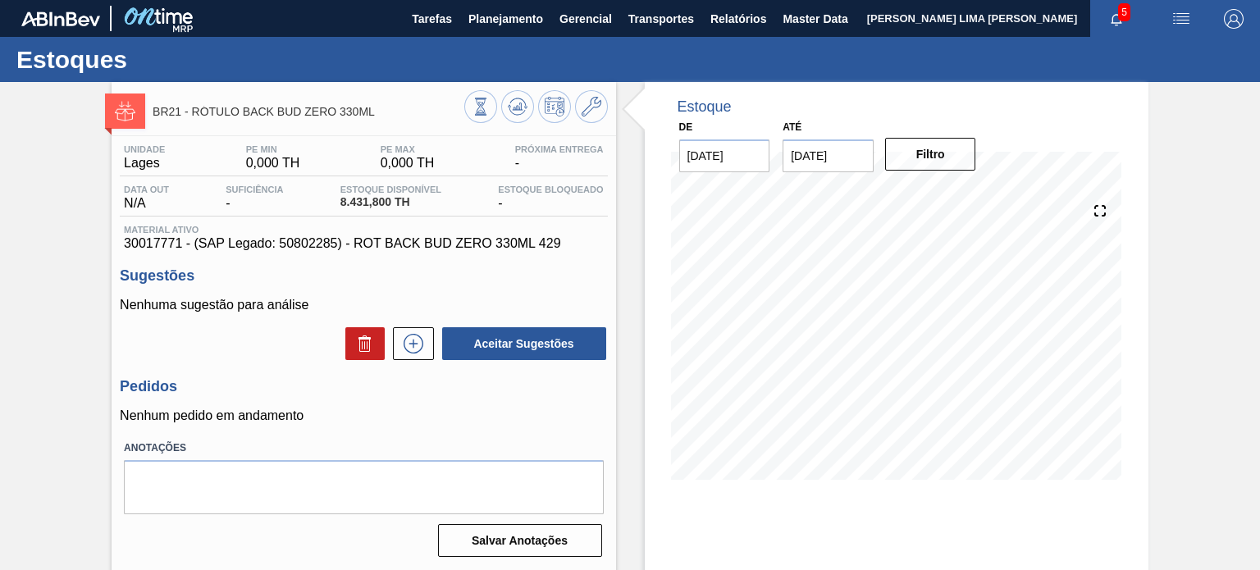
click at [845, 157] on input "[DATE]" at bounding box center [828, 155] width 91 height 33
click at [505, 19] on span "Planejamento" at bounding box center [505, 19] width 75 height 20
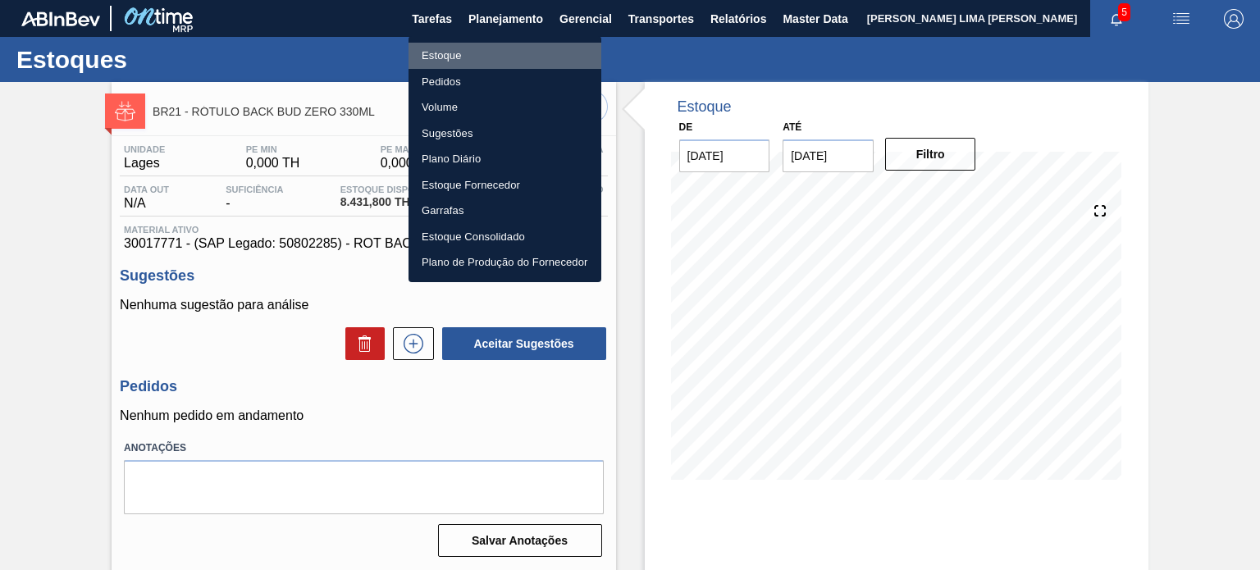
click at [471, 51] on li "Estoque" at bounding box center [505, 56] width 193 height 26
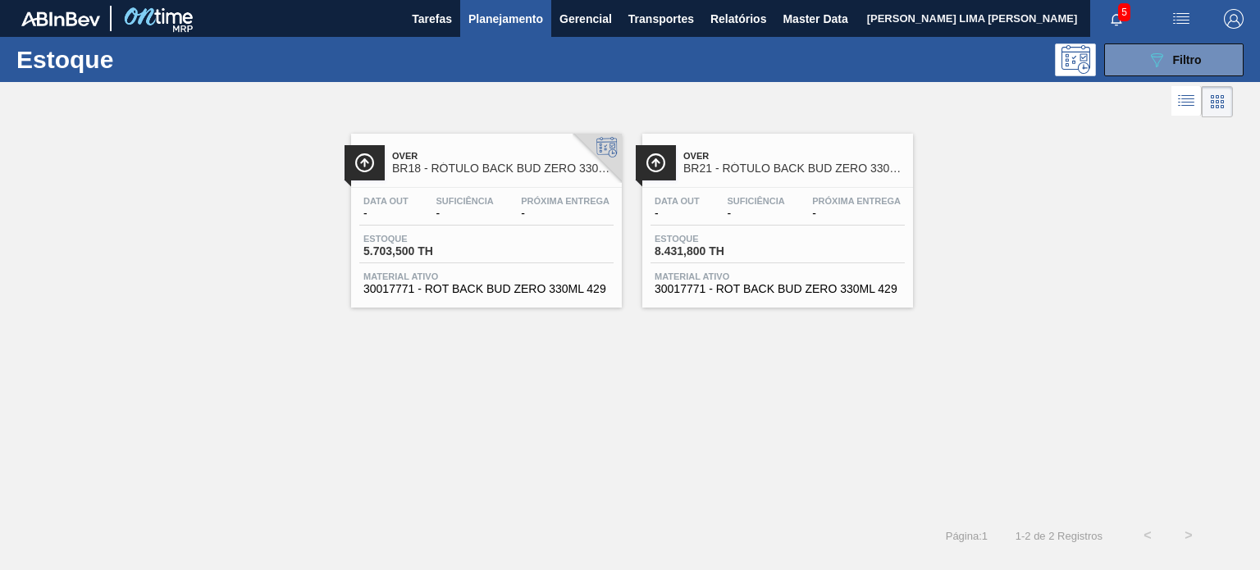
click at [523, 204] on span "Próxima Entrega" at bounding box center [565, 201] width 89 height 10
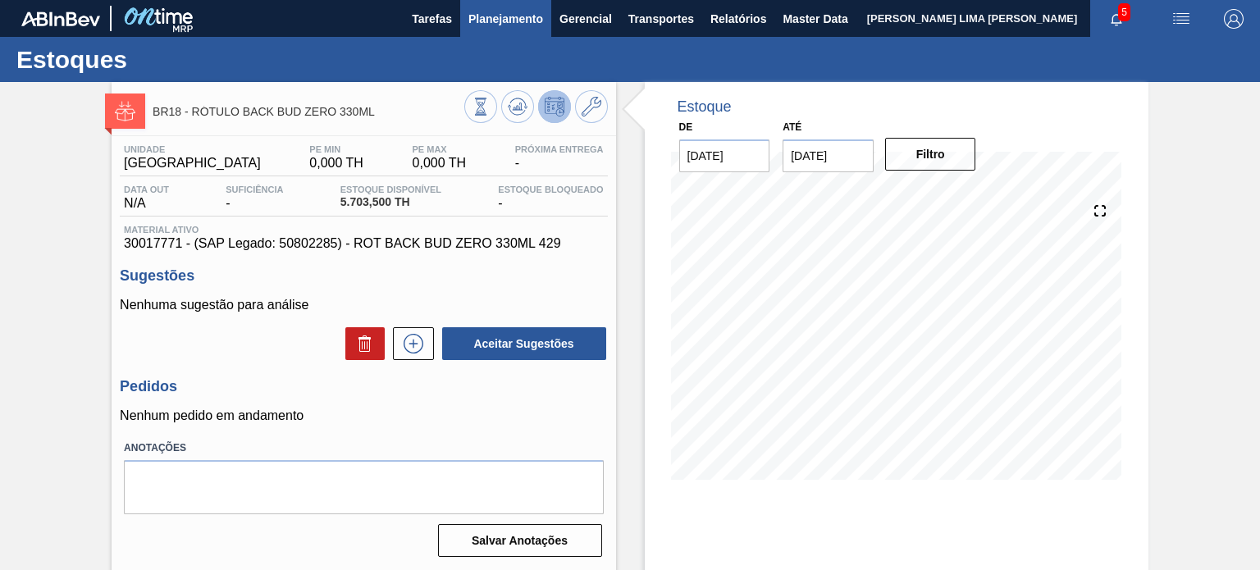
click at [480, 19] on span "Planejamento" at bounding box center [505, 19] width 75 height 20
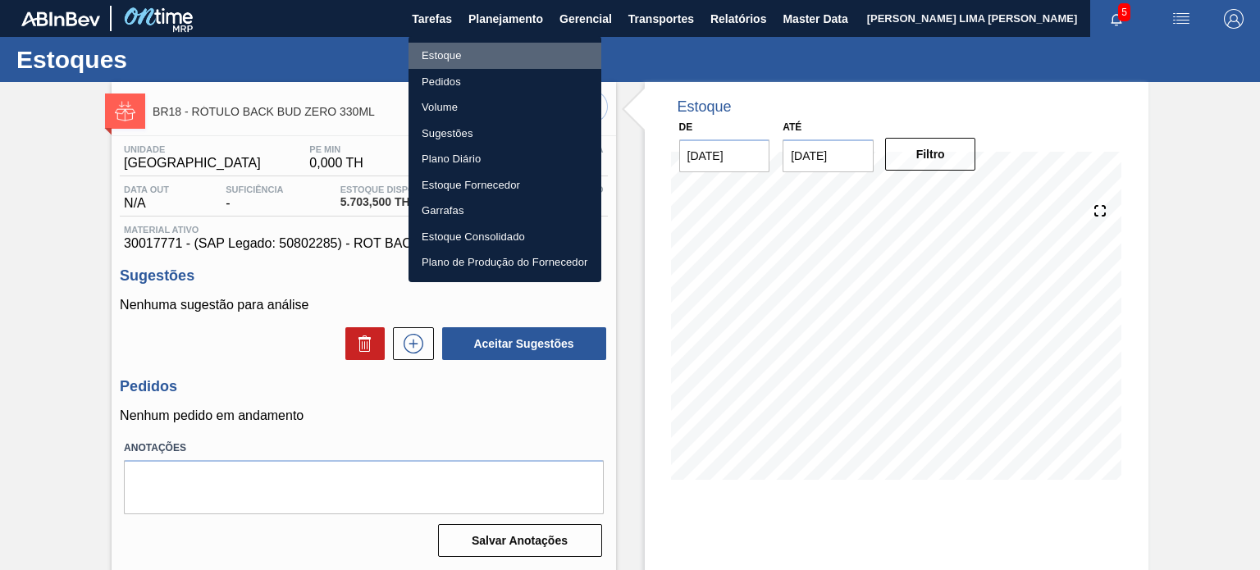
click at [464, 58] on li "Estoque" at bounding box center [505, 56] width 193 height 26
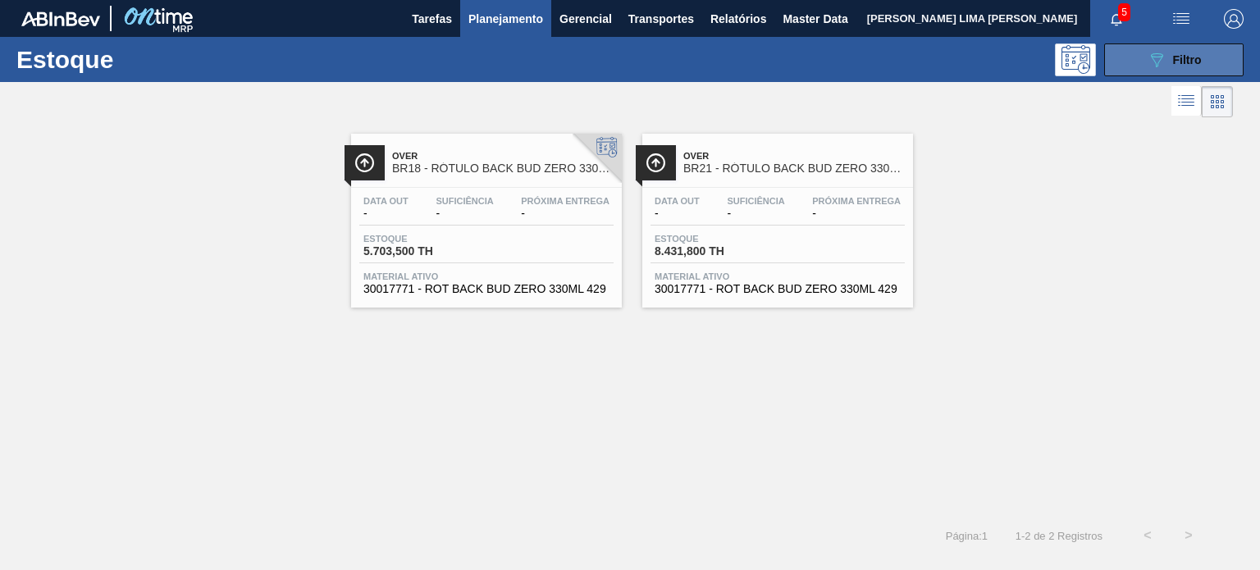
click at [1166, 71] on button "089F7B8B-B2A5-4AFE-B5C0-19BA573D28AC Filtro" at bounding box center [1173, 59] width 139 height 33
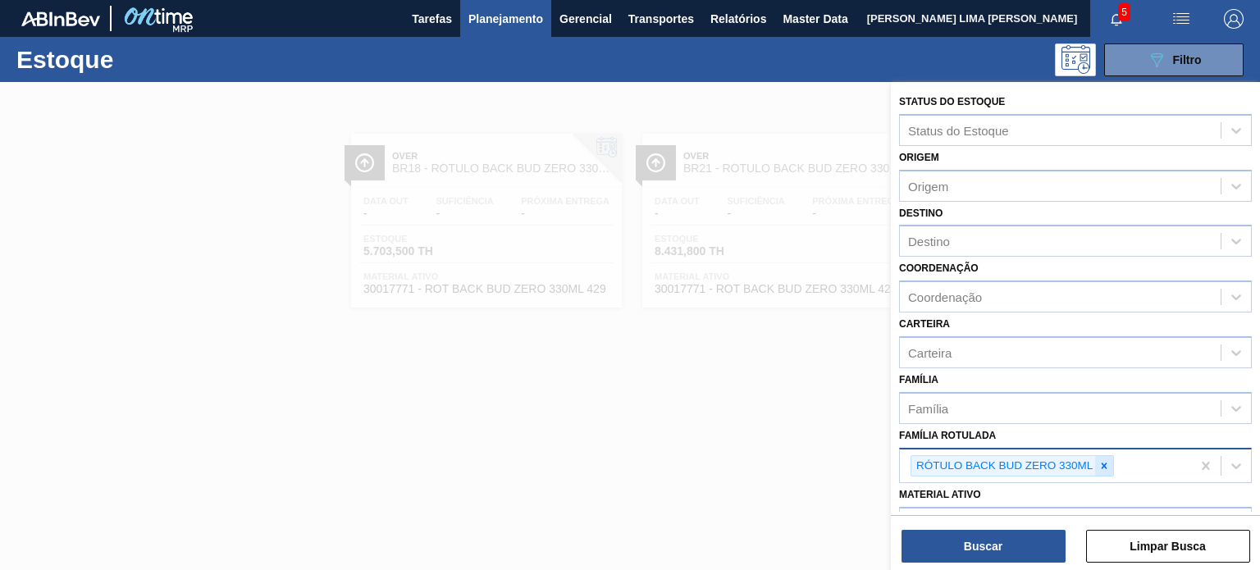
click at [1106, 469] on div at bounding box center [1104, 466] width 18 height 21
paste Rotulada "RÓTULO FRONT BC OW 300ML"
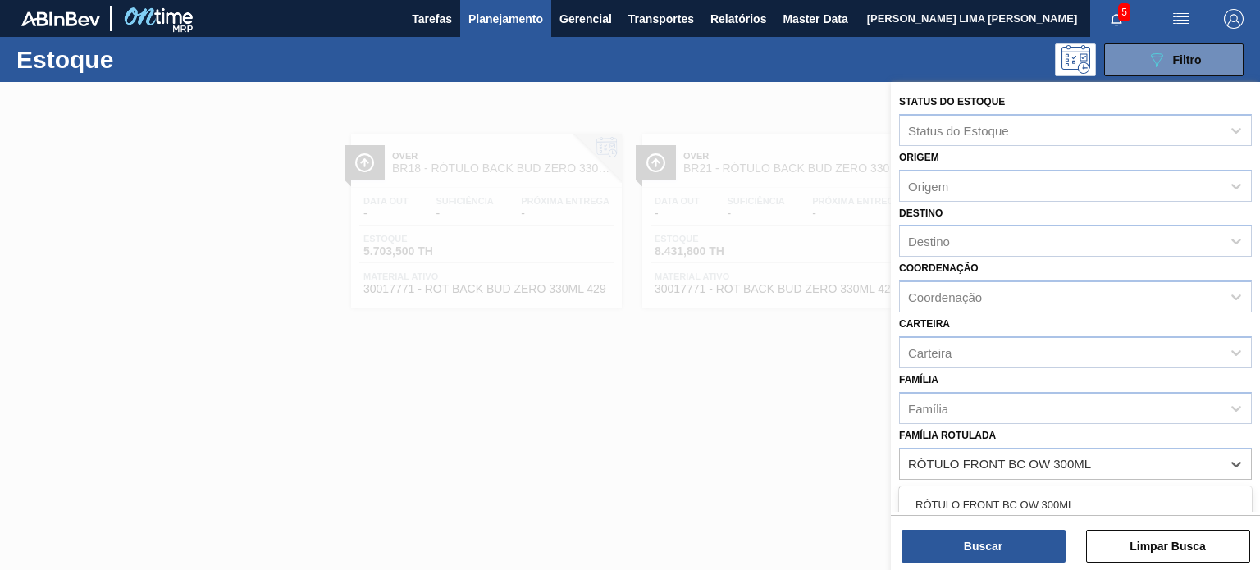
type Rotulada "RÓTULO FRONT BC OW 300ML"
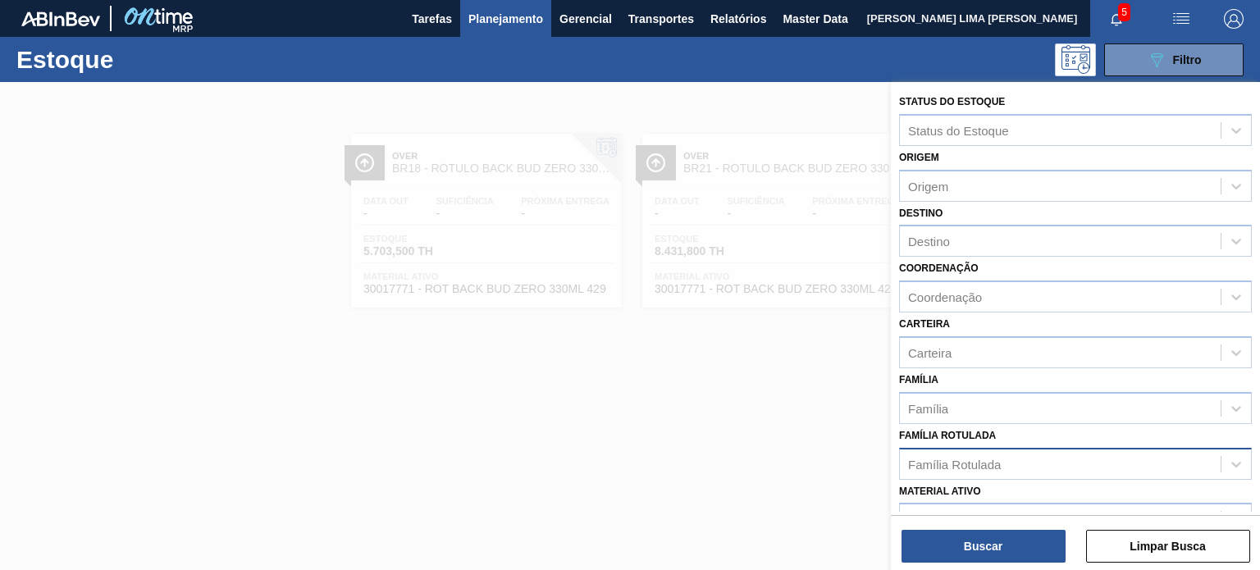
click at [955, 464] on div "Família Rotulada" at bounding box center [954, 464] width 93 height 14
paste Rotulada "RÓTULO FRONT BC OW 300ML"
type Rotulada "RÓTULO FRONT BC OW 300ML"
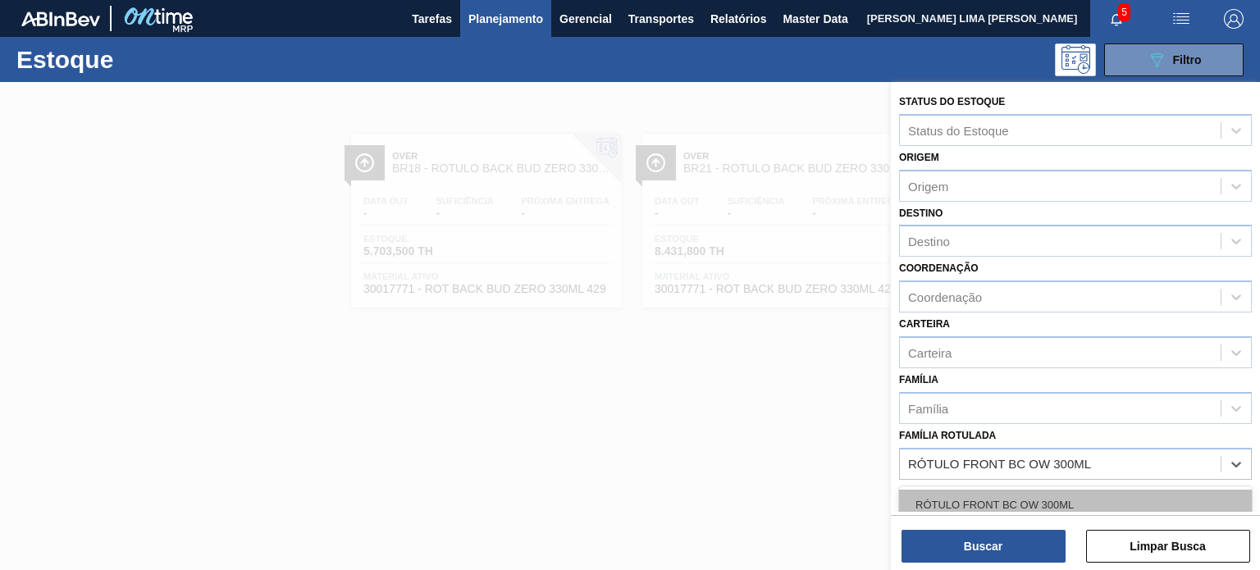
click at [980, 494] on div "RÓTULO FRONT BC OW 300ML" at bounding box center [1075, 505] width 353 height 30
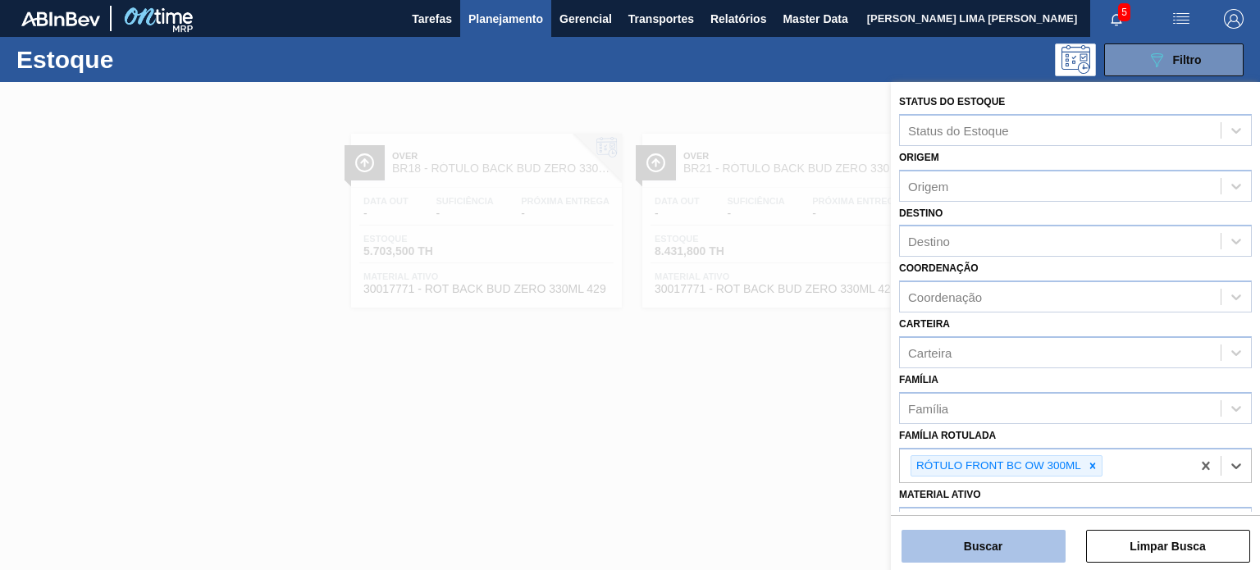
click at [998, 554] on button "Buscar" at bounding box center [984, 546] width 164 height 33
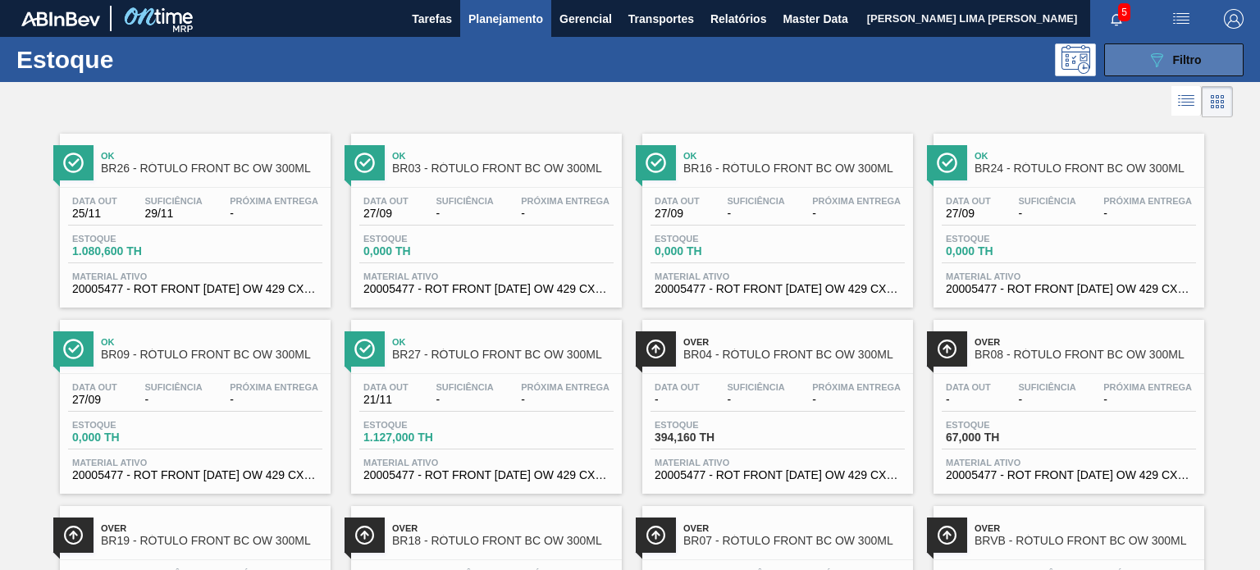
click at [1150, 54] on icon "089F7B8B-B2A5-4AFE-B5C0-19BA573D28AC" at bounding box center [1157, 60] width 20 height 20
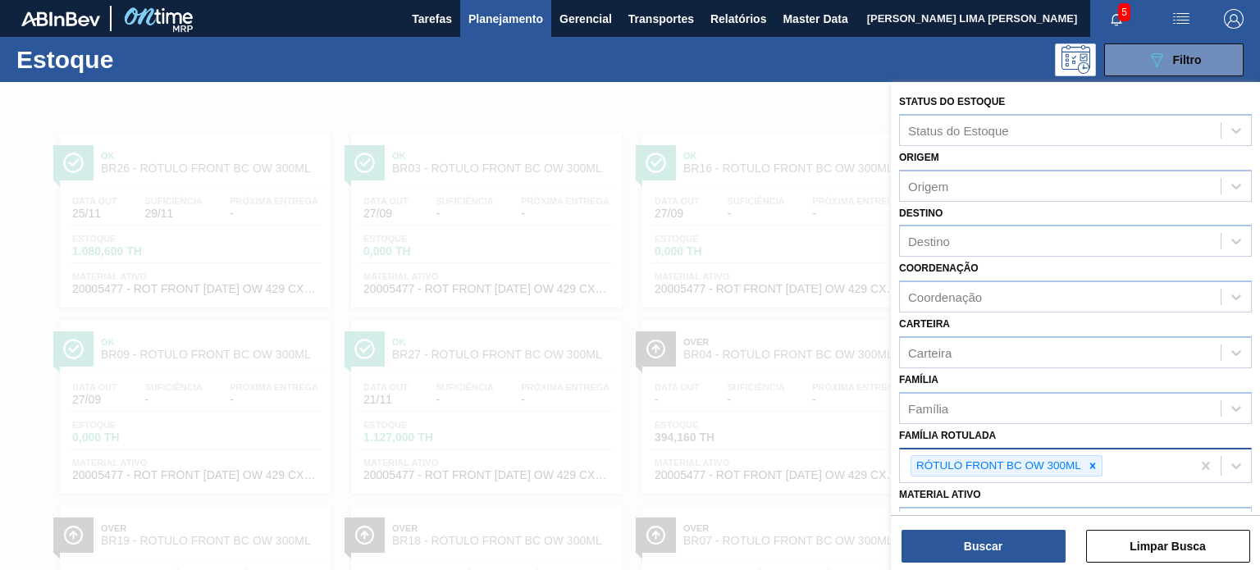
click at [1087, 463] on icon at bounding box center [1092, 465] width 11 height 11
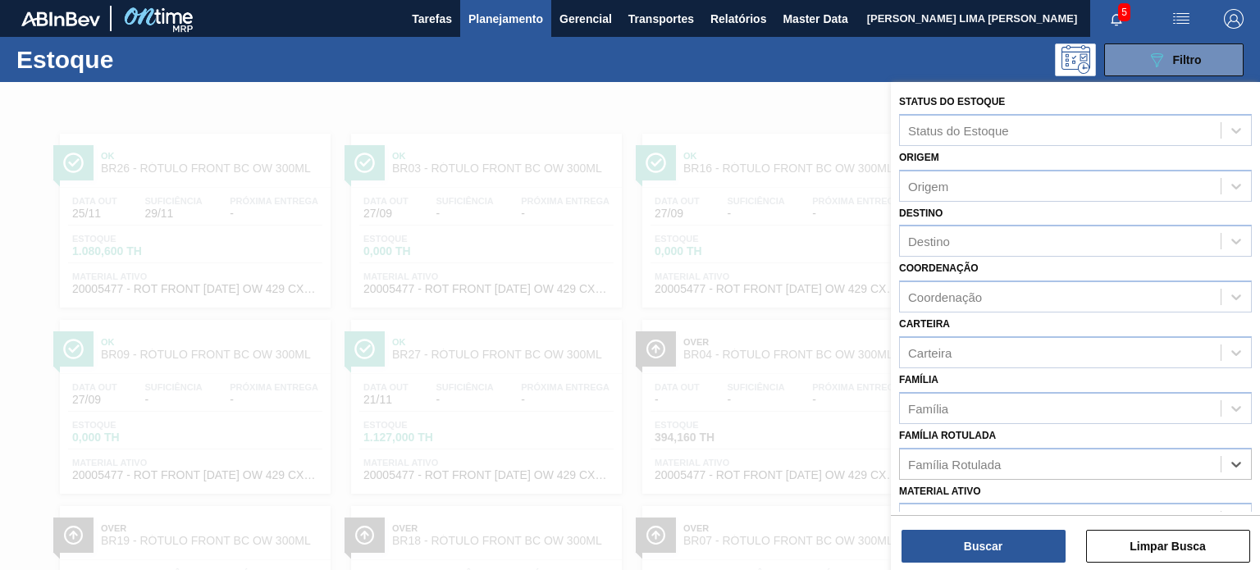
paste Rotulada "RÓTULO FRONT BC 300ML"
type Rotulada "RÓTULO FRONT BC 300ML"
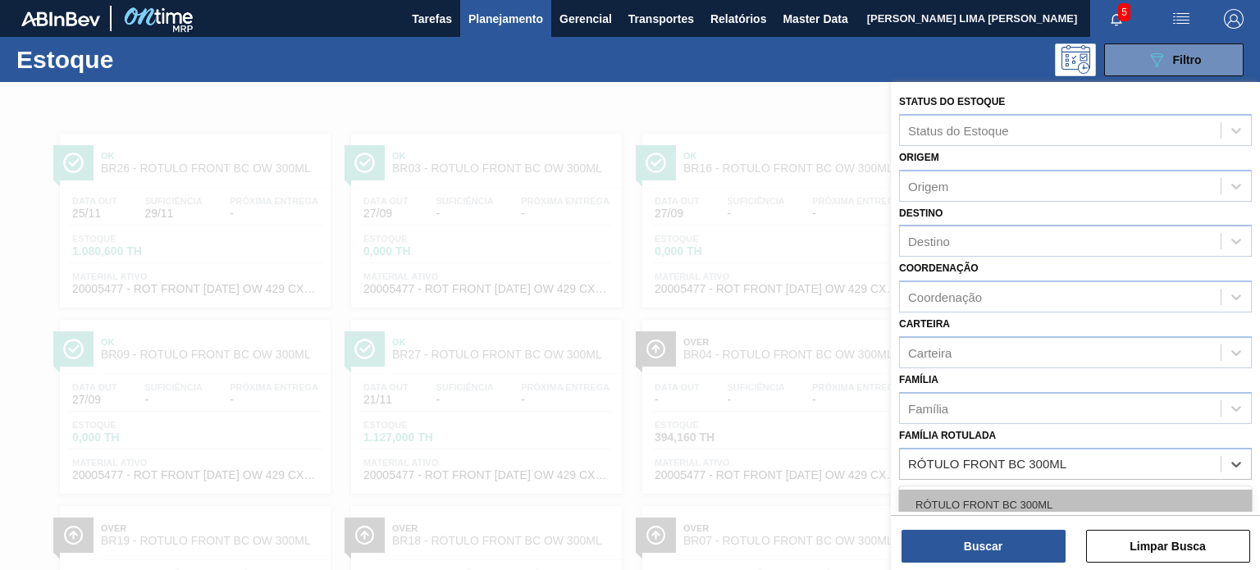
click at [1050, 498] on div "RÓTULO FRONT BC 300ML" at bounding box center [1075, 505] width 353 height 30
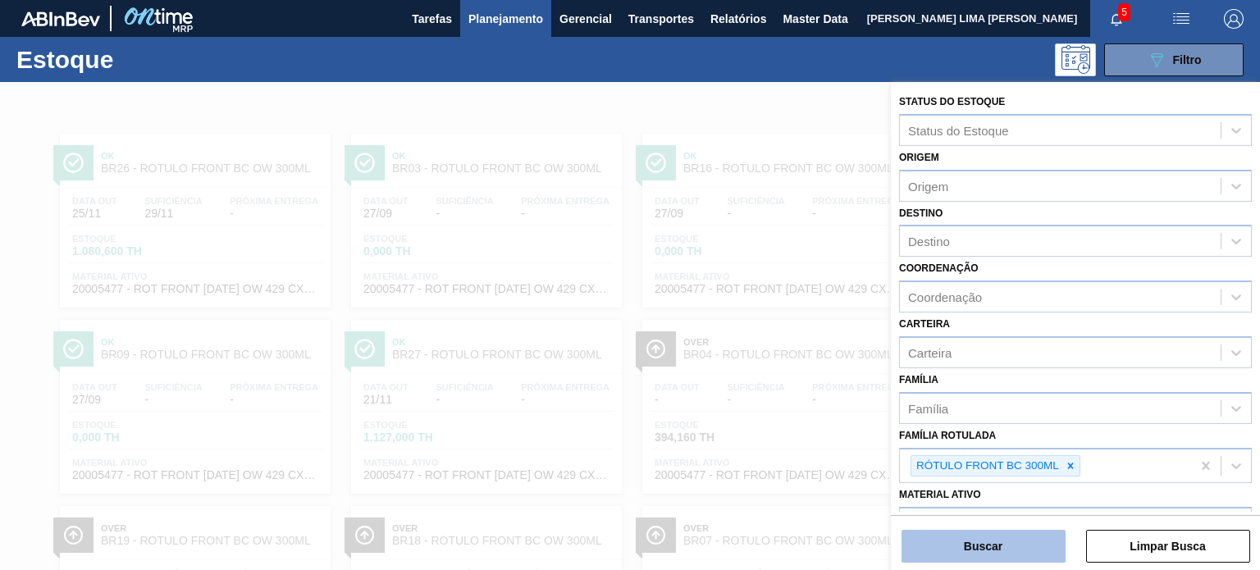
click at [1044, 530] on div "Buscar Limpar Busca" at bounding box center [1075, 538] width 369 height 46
click at [1031, 531] on button "Buscar" at bounding box center [984, 546] width 164 height 33
